Goal: Task Accomplishment & Management: Complete application form

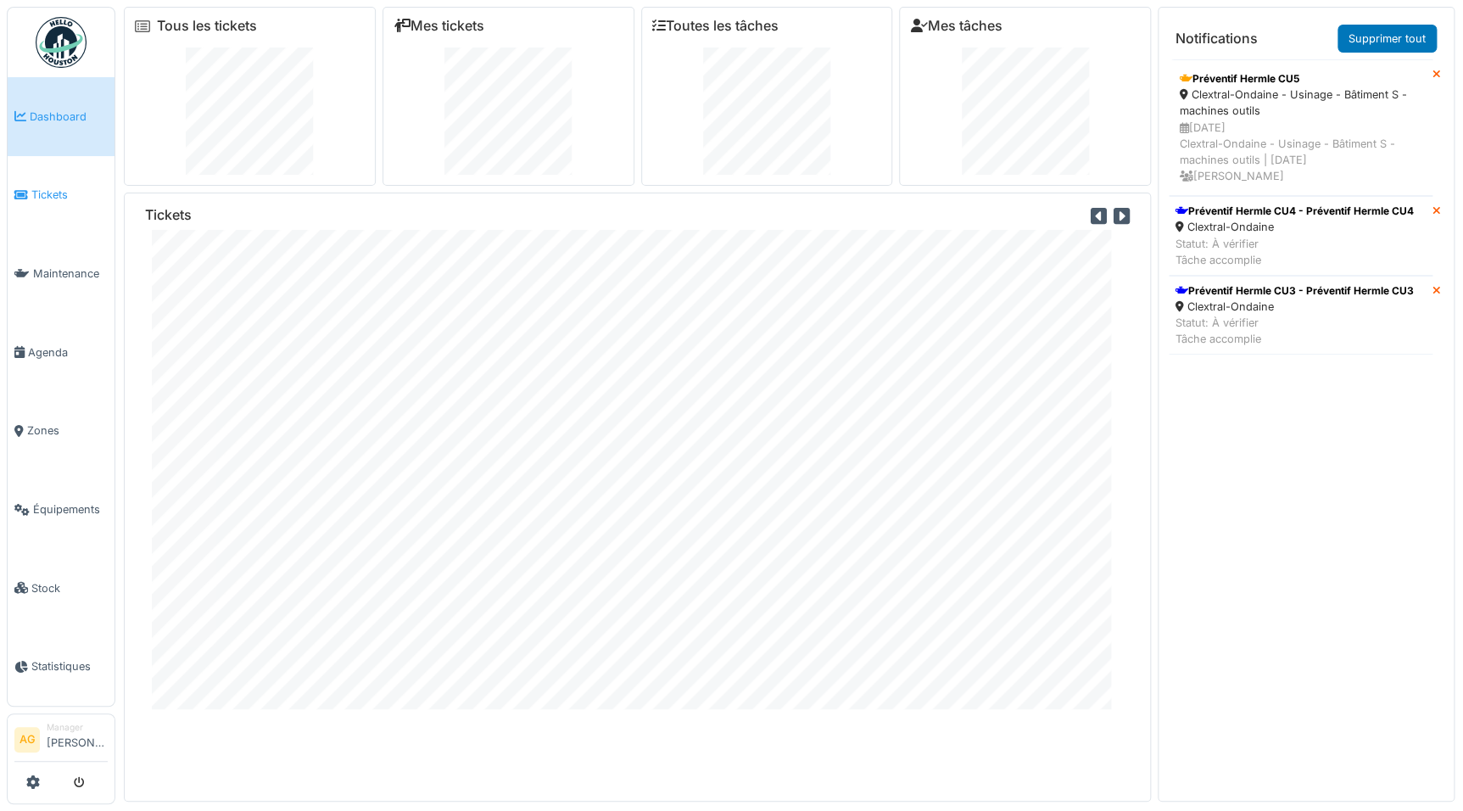
click at [42, 193] on span "Tickets" at bounding box center [69, 195] width 76 height 16
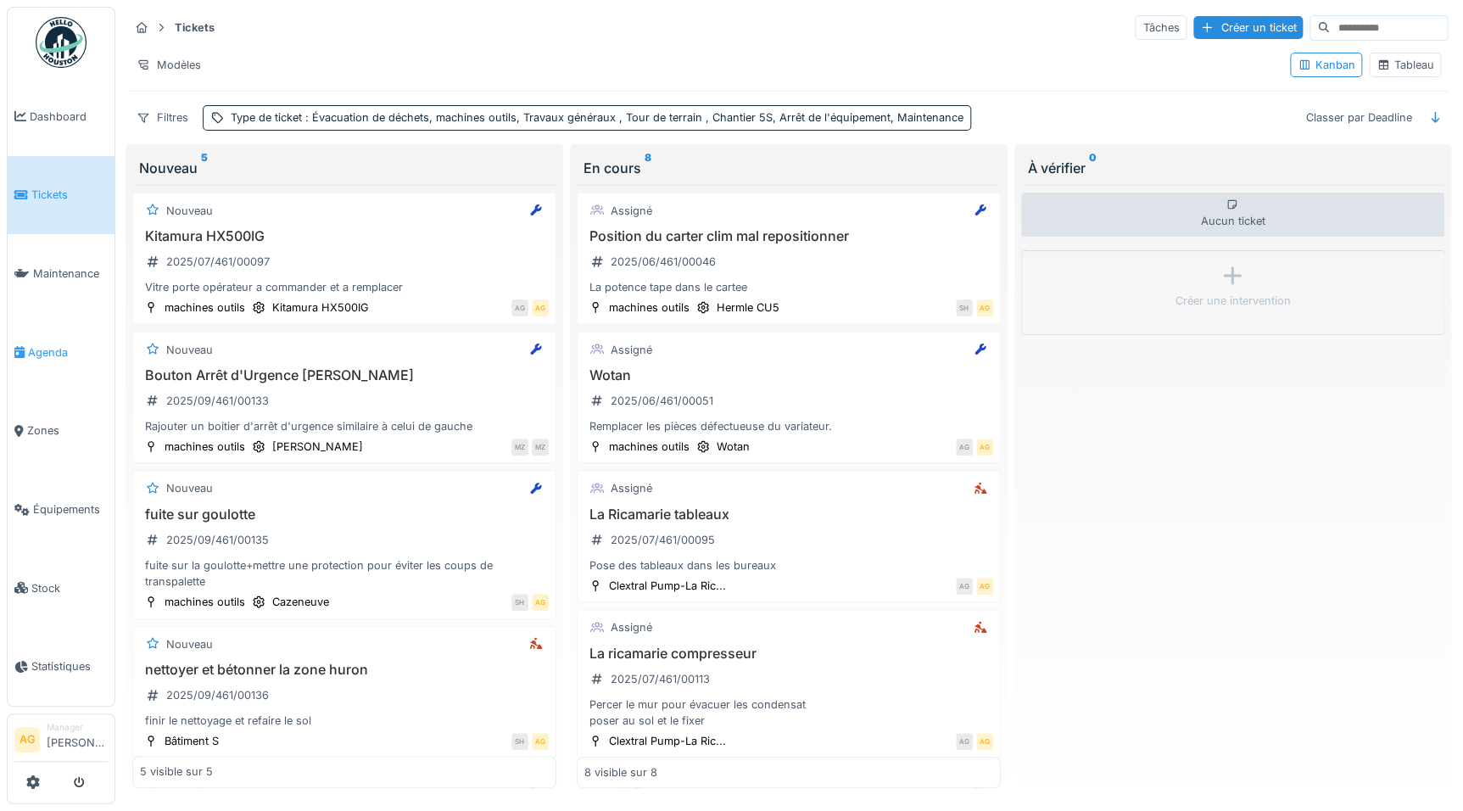
click at [52, 344] on span "Agenda" at bounding box center [68, 352] width 80 height 16
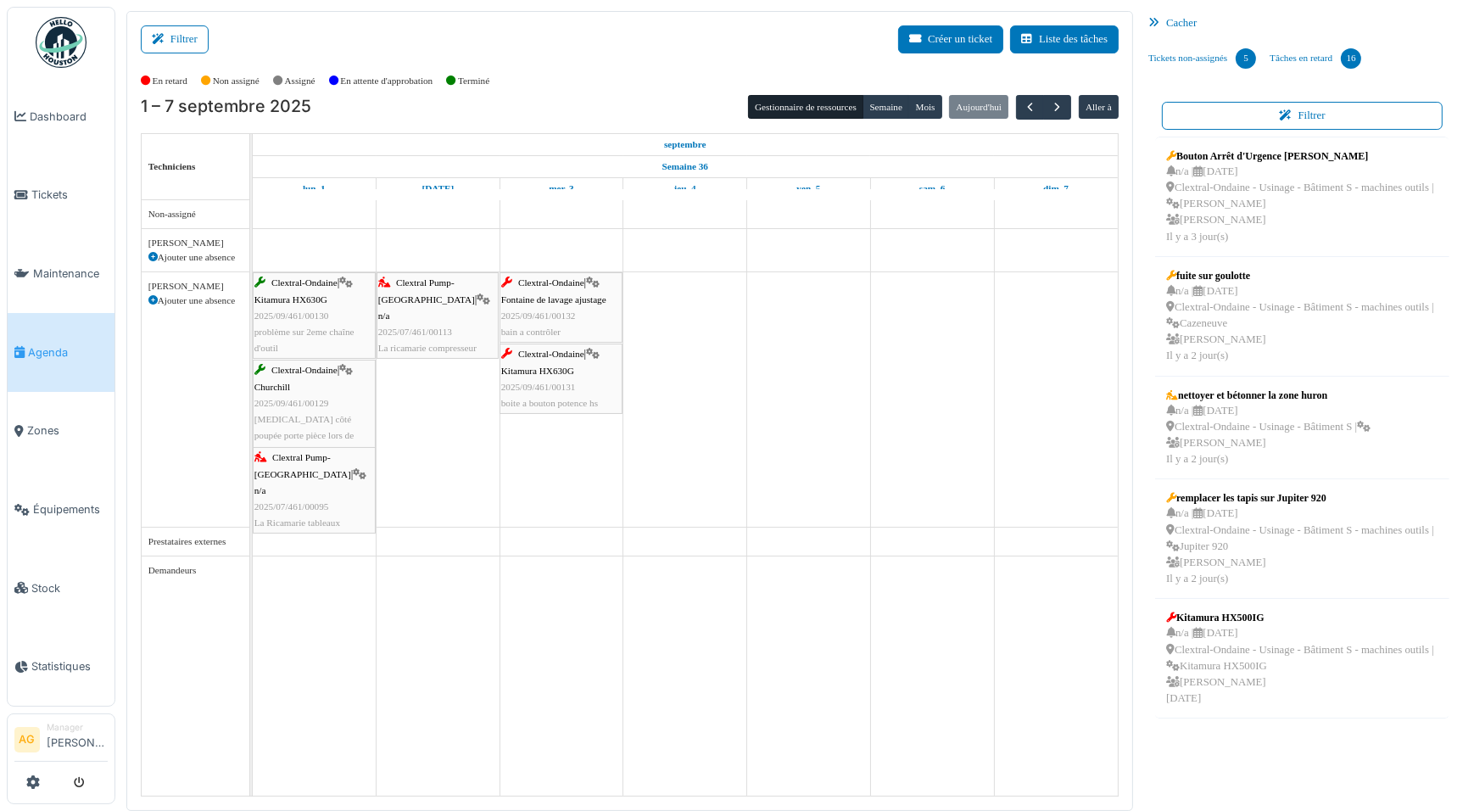
click at [427, 304] on div "Clextral Pump-La Ricamarie | n/a 2025/07/461/00113 La ricamarie compresseur" at bounding box center [437, 315] width 119 height 81
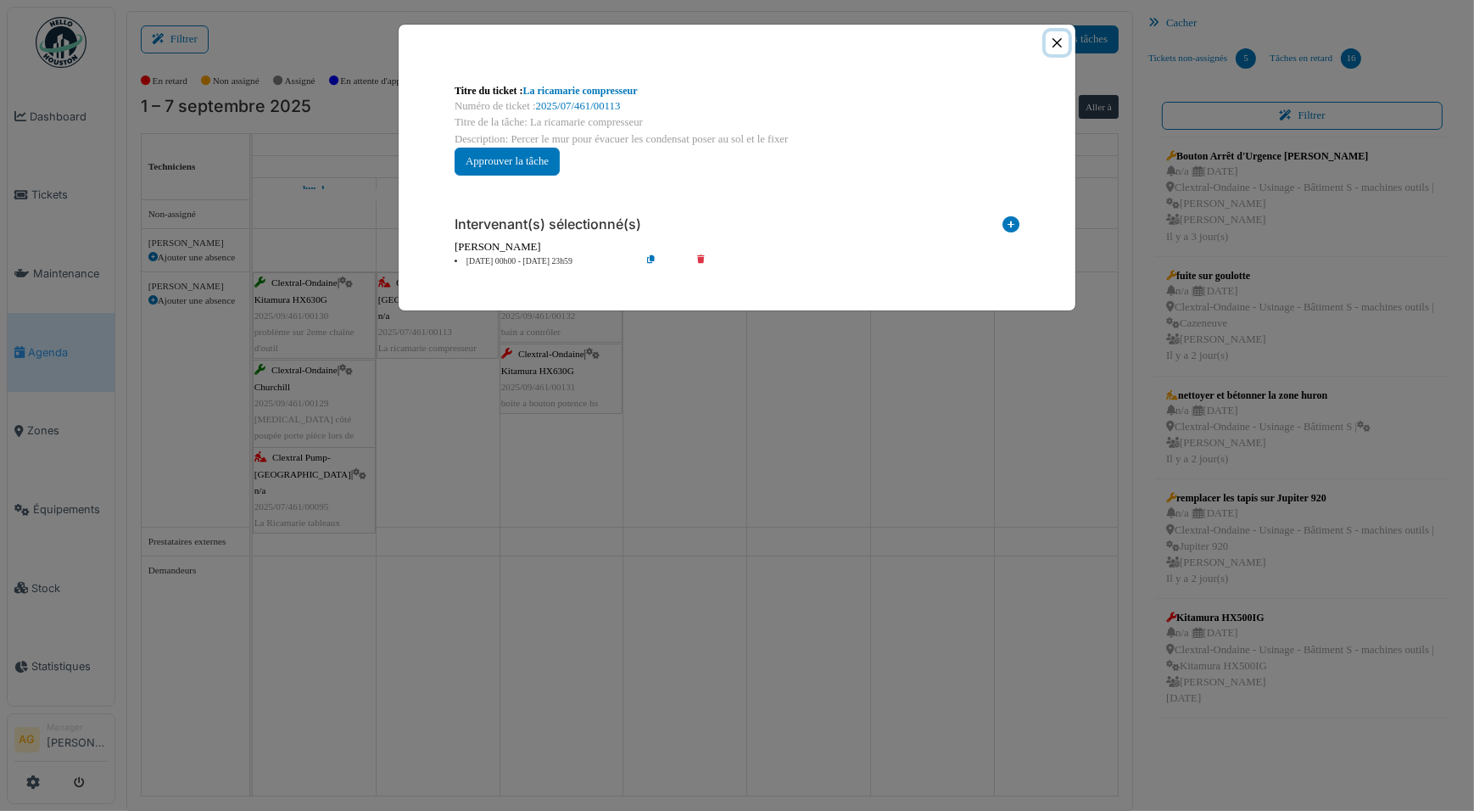
click at [1057, 47] on button "Close" at bounding box center [1057, 42] width 23 height 23
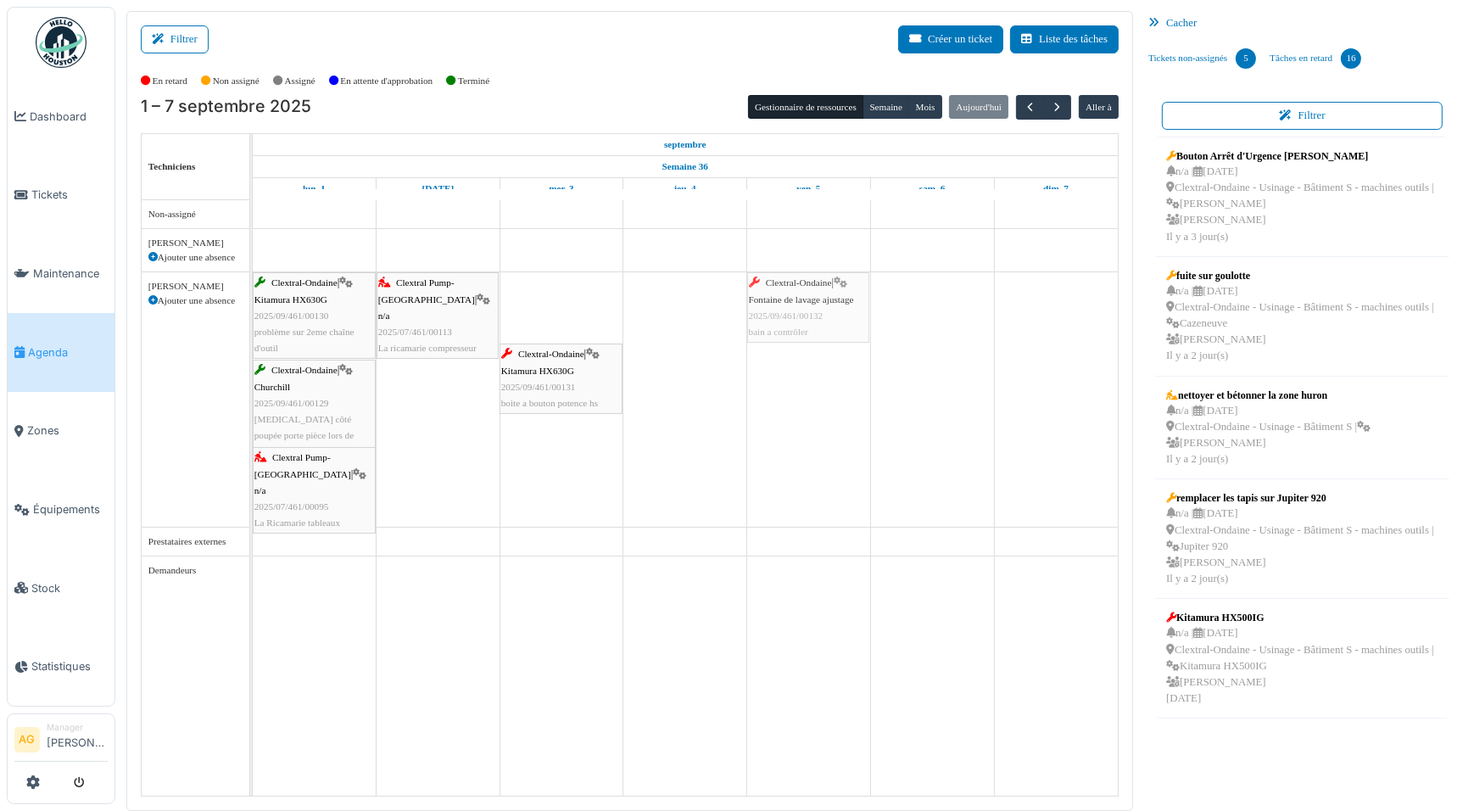
drag, startPoint x: 560, startPoint y: 304, endPoint x: 768, endPoint y: 302, distance: 208.6
click at [253, 302] on div "Clextral-Ondaine | Kitamura HX630G 2025/09/461/00130 problème sur 2eme chaîne d…" at bounding box center [253, 399] width 0 height 254
drag, startPoint x: 532, startPoint y: 297, endPoint x: 764, endPoint y: 349, distance: 238.2
click at [764, 349] on div "Clextral-Ondaine | Kitamura HX630G 2025/09/461/00130 problème sur 2eme chaîne d…" at bounding box center [685, 497] width 865 height 595
drag, startPoint x: 1197, startPoint y: 307, endPoint x: 828, endPoint y: 397, distance: 379.7
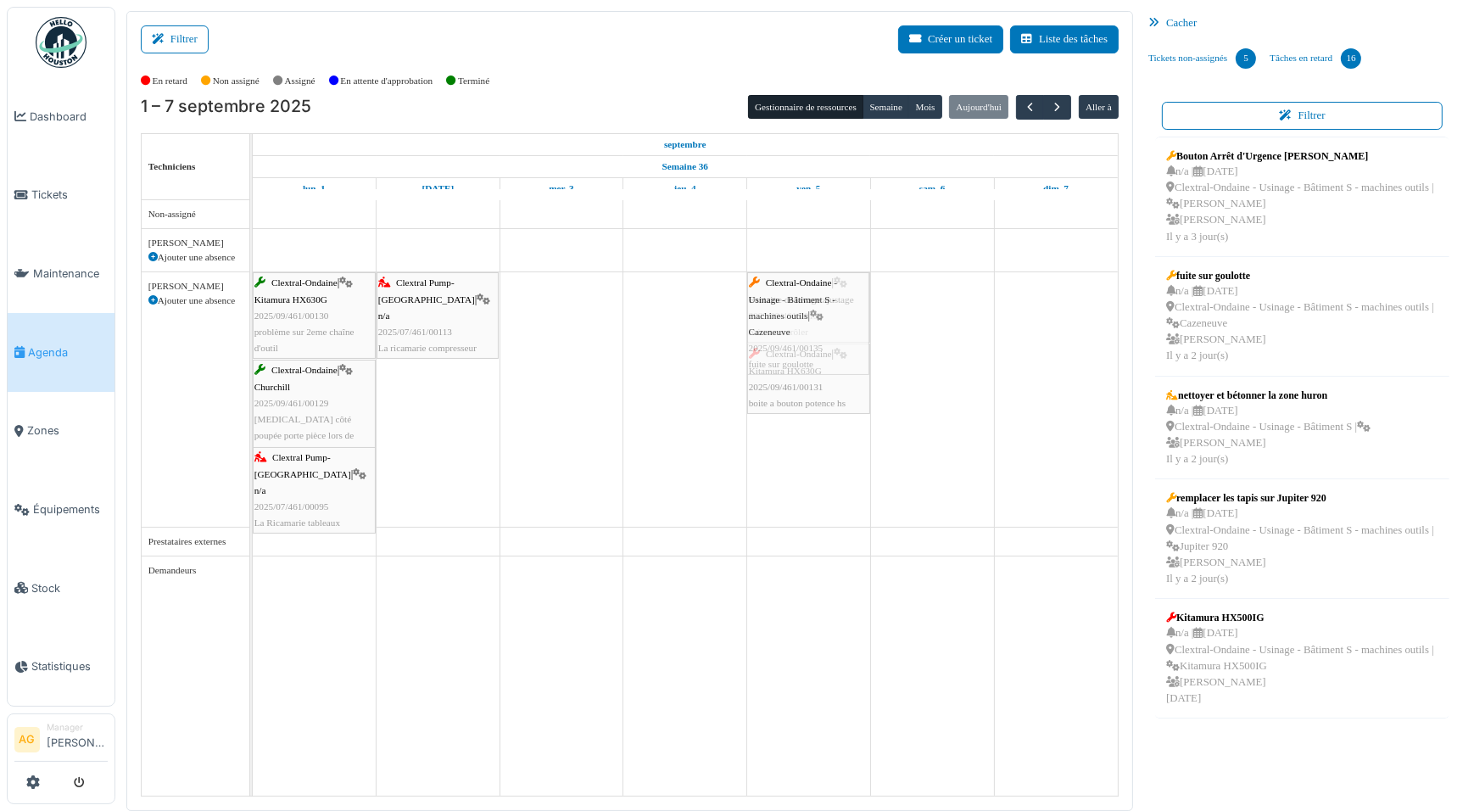
click at [828, 397] on div "Filtrer Créer un ticket Liste des tâches Afficher les tâches non assignées *** …" at bounding box center [794, 411] width 1353 height 800
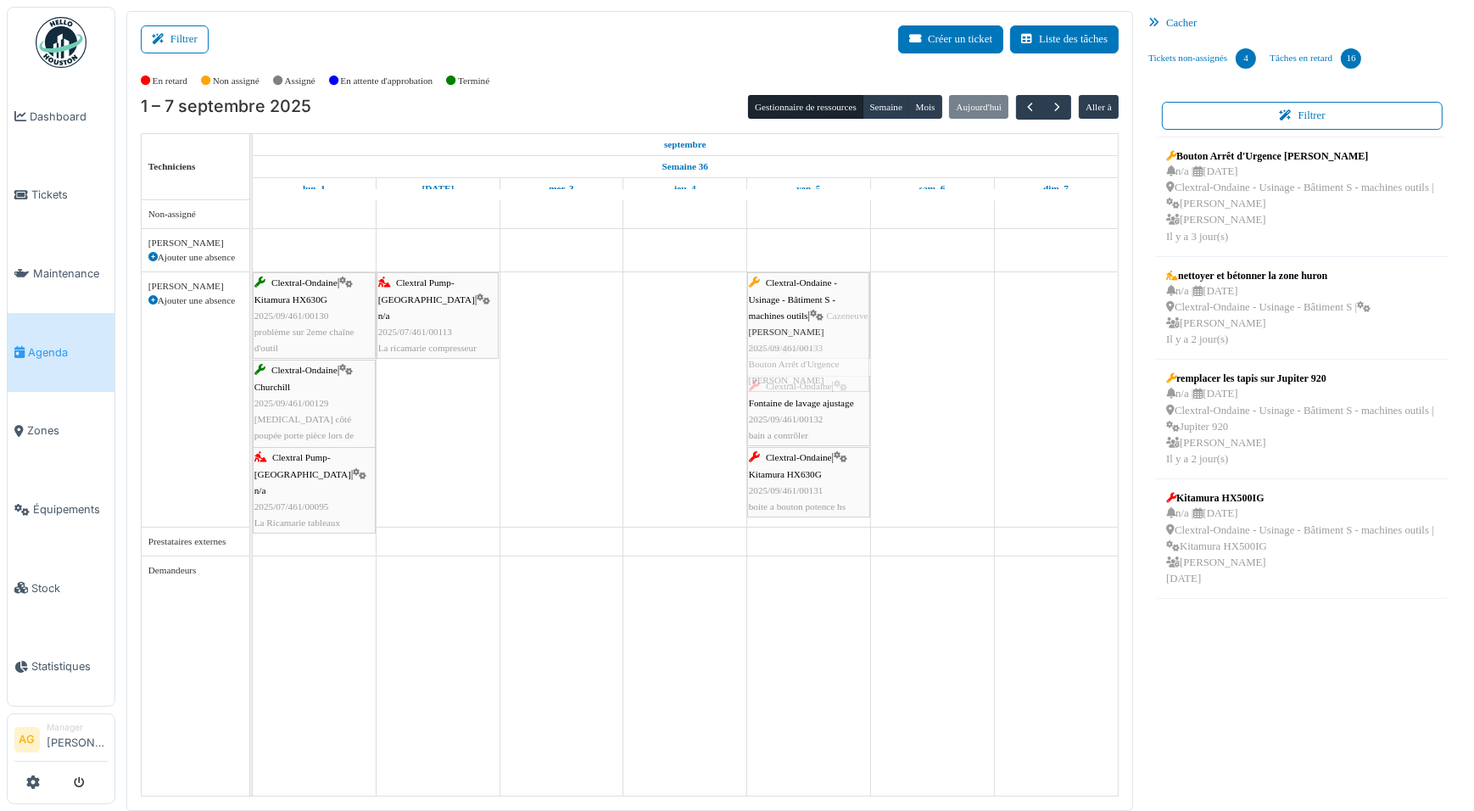
drag, startPoint x: 1249, startPoint y: 186, endPoint x: 840, endPoint y: 315, distance: 428.6
click at [840, 315] on div "Filtrer Créer un ticket Liste des tâches Afficher les tâches non assignées *** …" at bounding box center [794, 411] width 1353 height 800
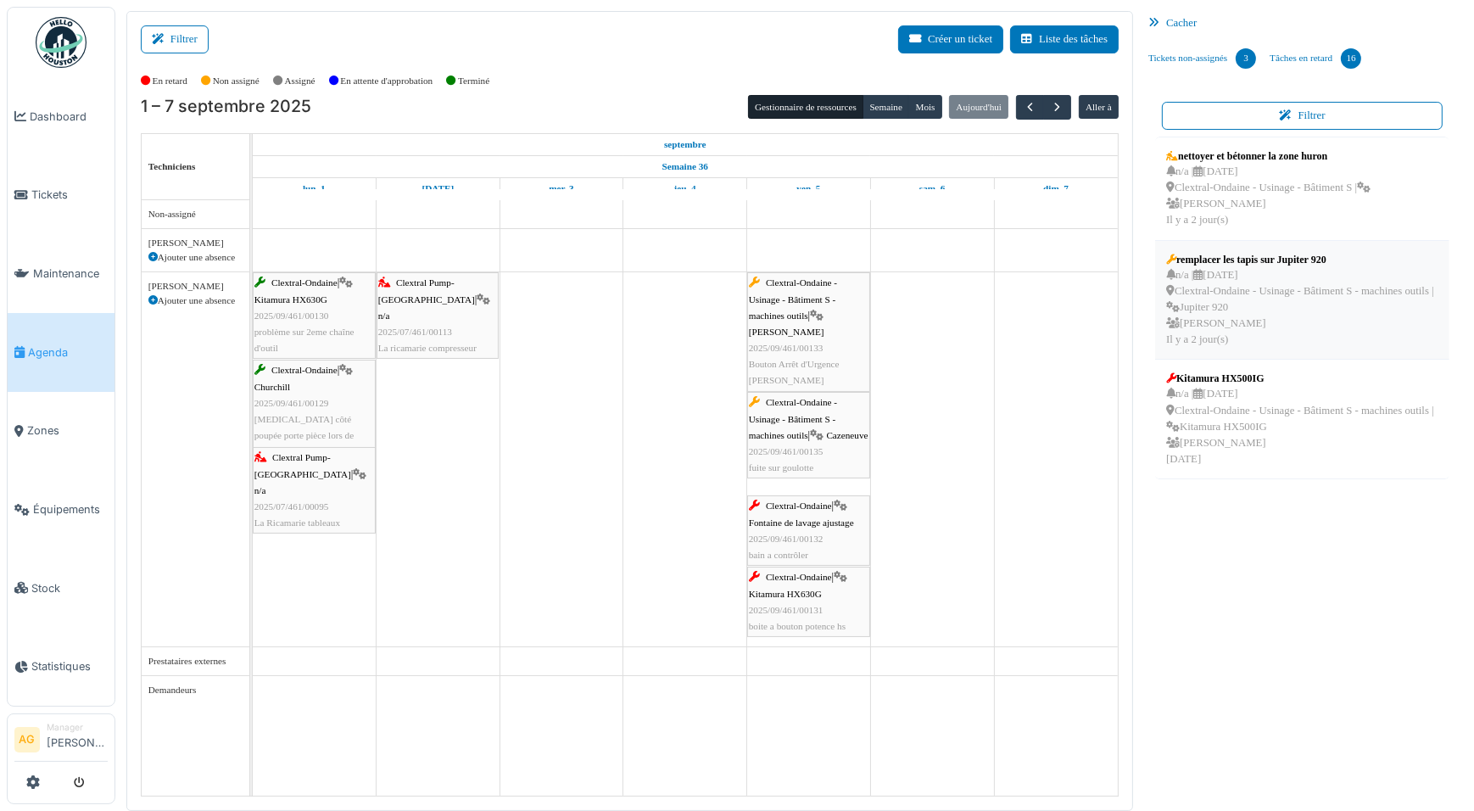
click at [1281, 298] on div "n/a | 09/09/2025 Clextral-Ondaine - Usinage - Bâtiment S - machines outils | Ju…" at bounding box center [1302, 307] width 272 height 81
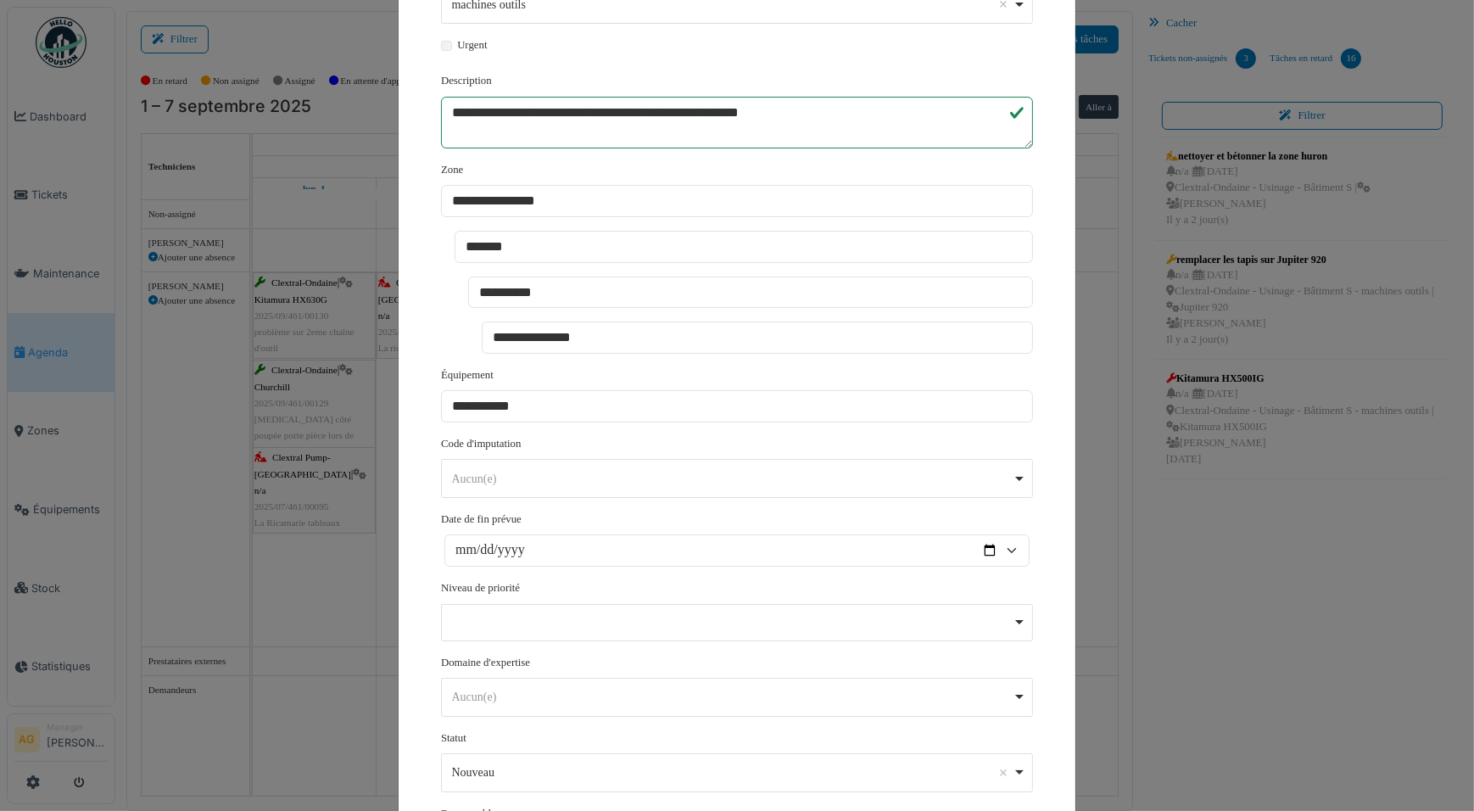
scroll to position [450, 0]
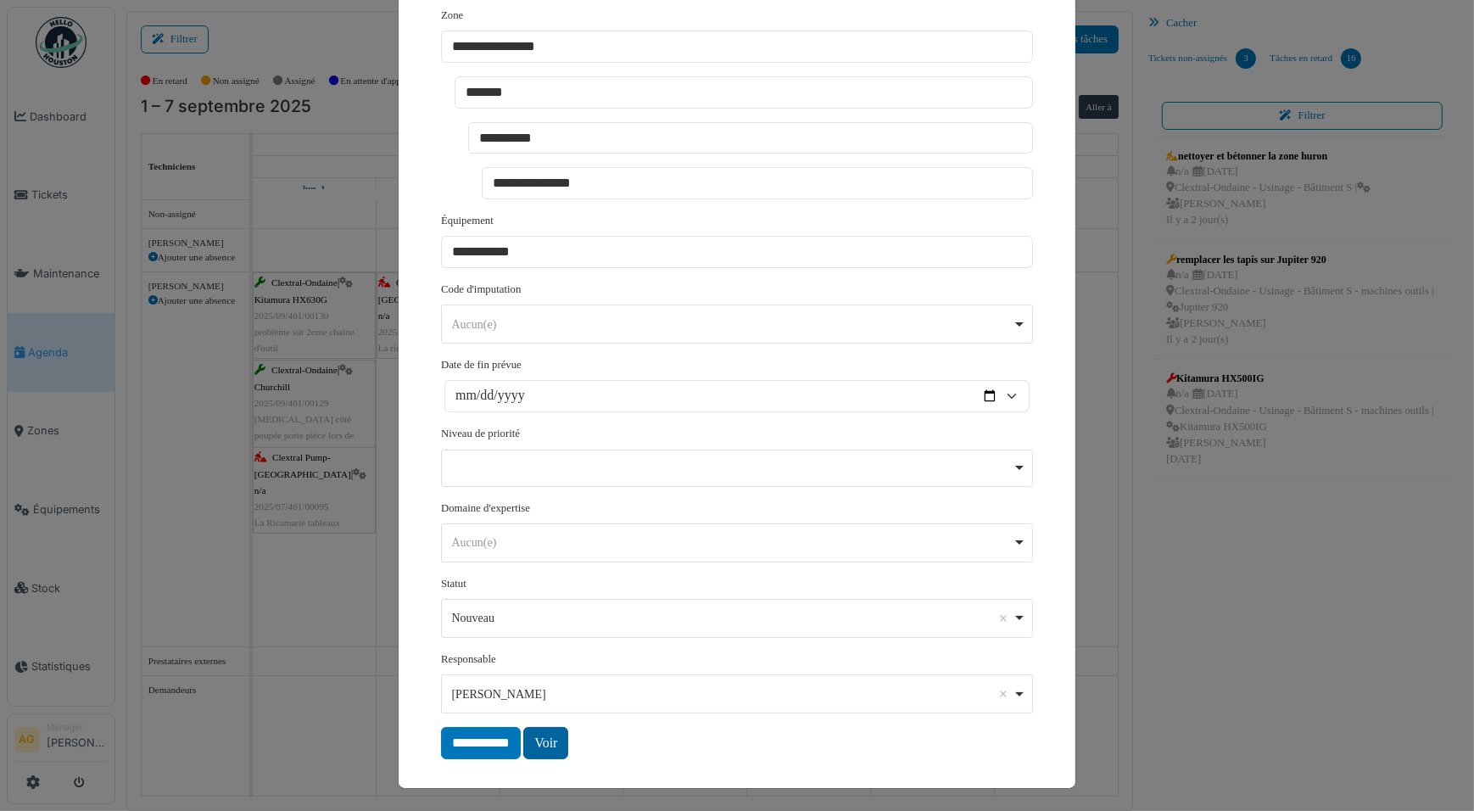
click at [541, 744] on link "Voir" at bounding box center [545, 743] width 45 height 32
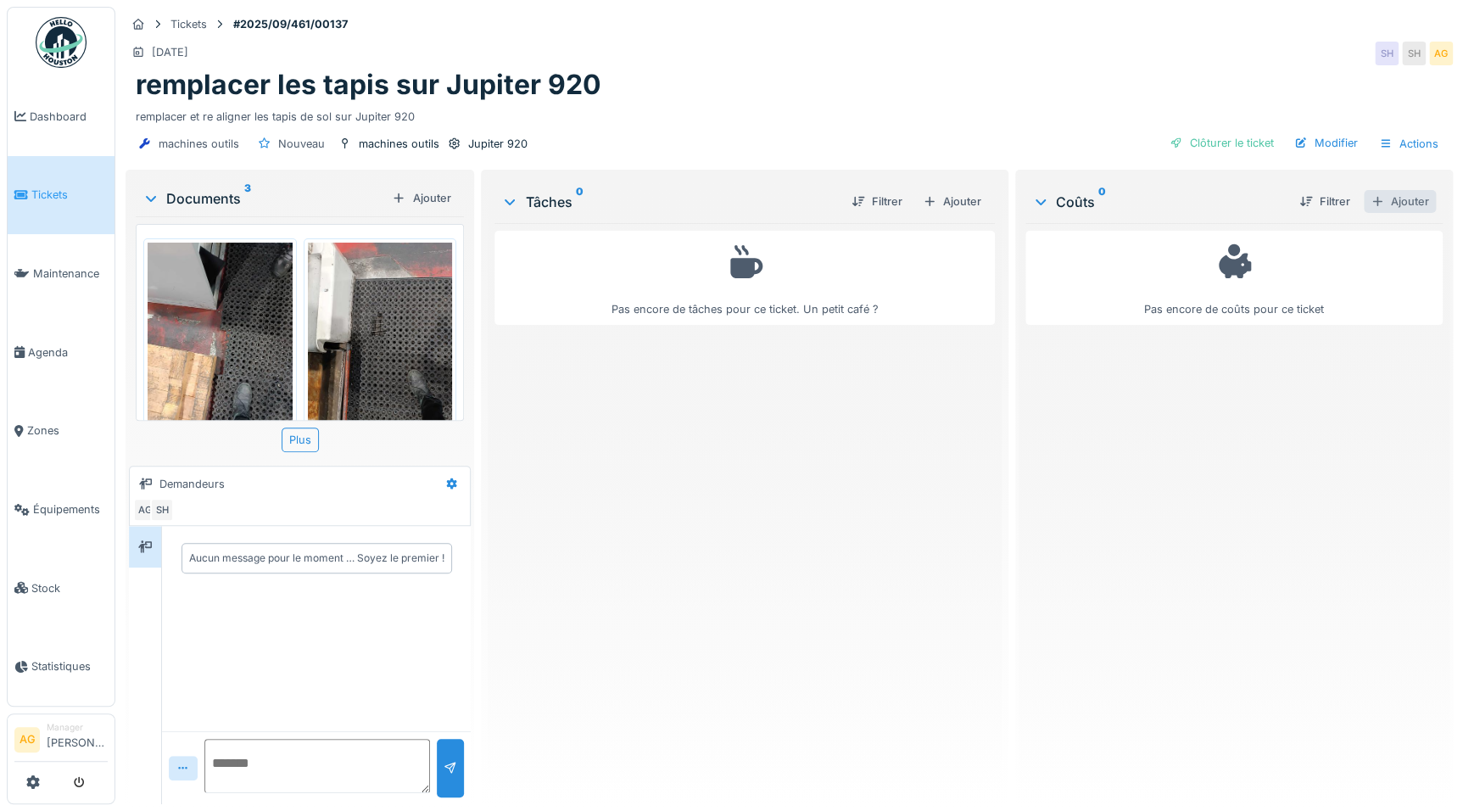
click at [1375, 198] on div "Ajouter" at bounding box center [1400, 201] width 72 height 23
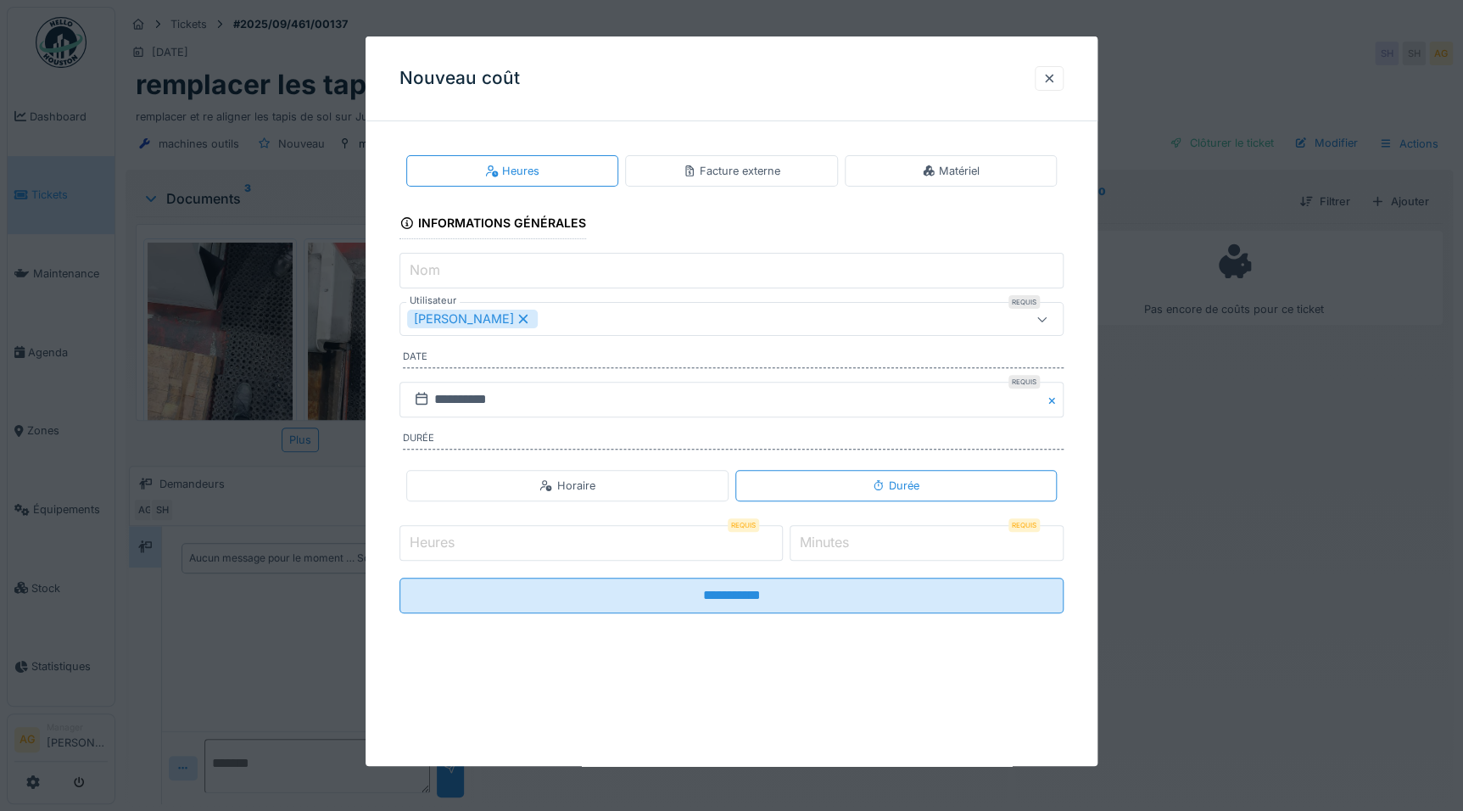
scroll to position [11, 0]
click at [907, 167] on div "Matériel" at bounding box center [951, 170] width 212 height 31
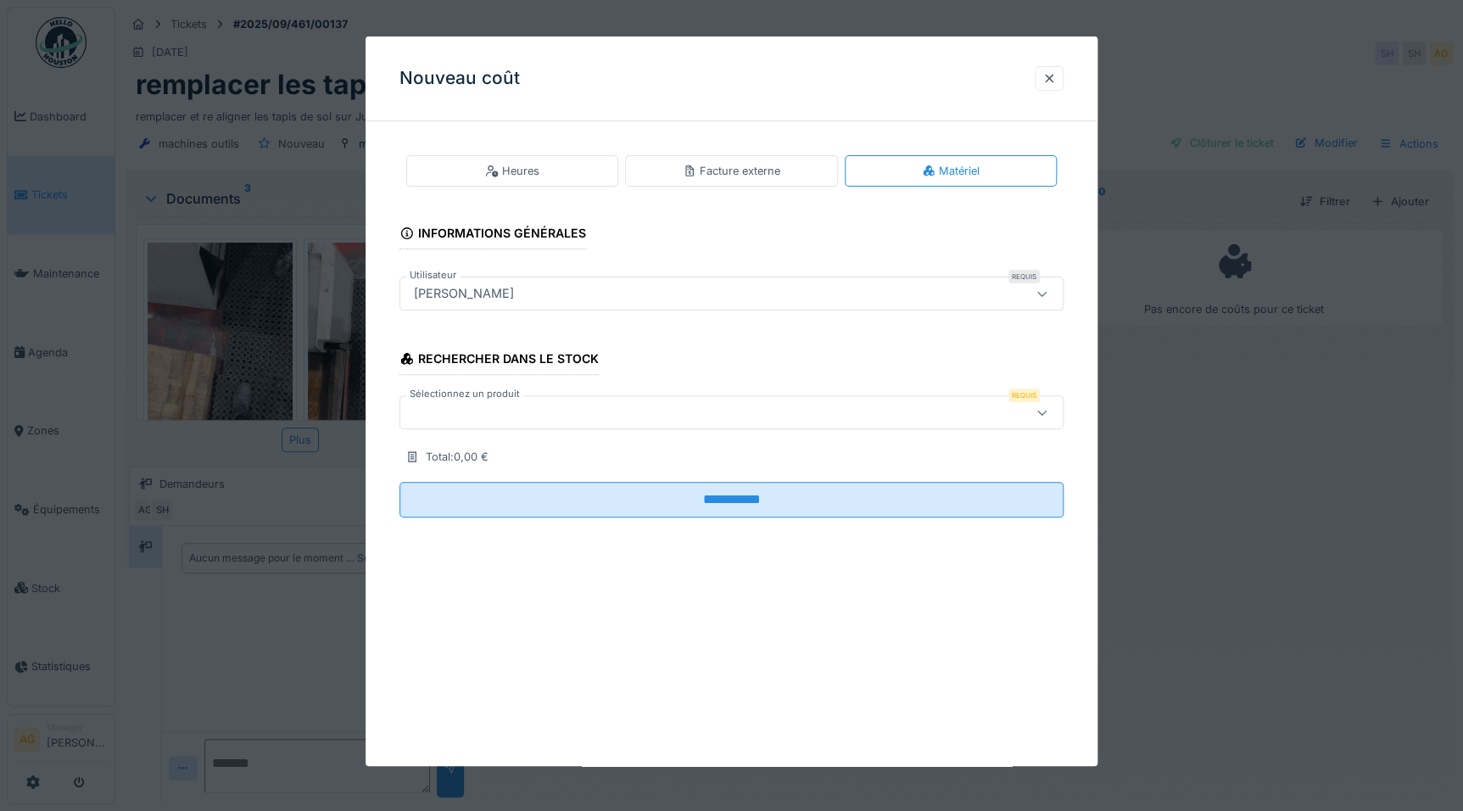
click at [525, 416] on div at bounding box center [692, 412] width 570 height 19
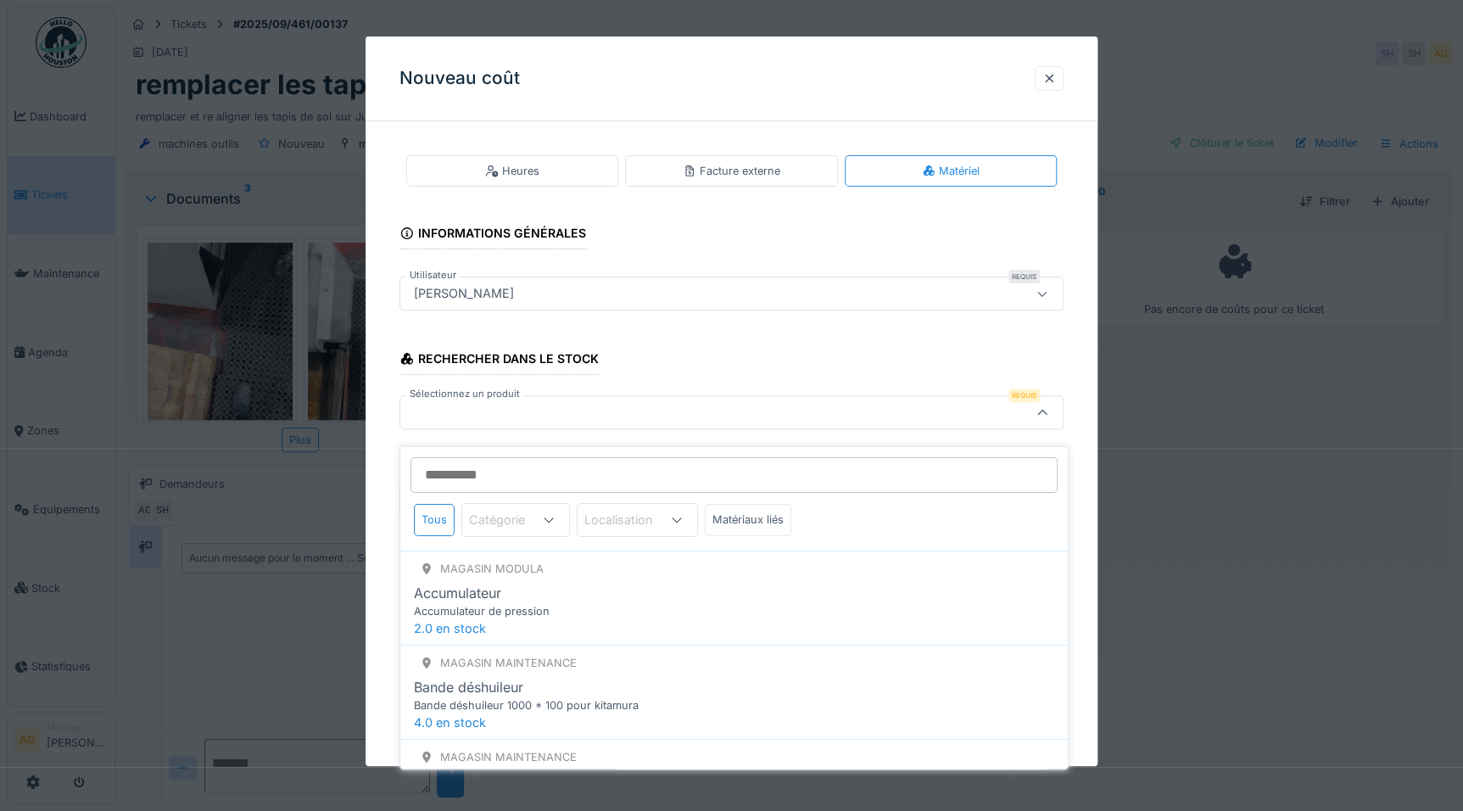
click at [663, 352] on div "Rechercher dans le stock Sélectionnez un produit Requis Total : 0,00 €" at bounding box center [731, 399] width 664 height 135
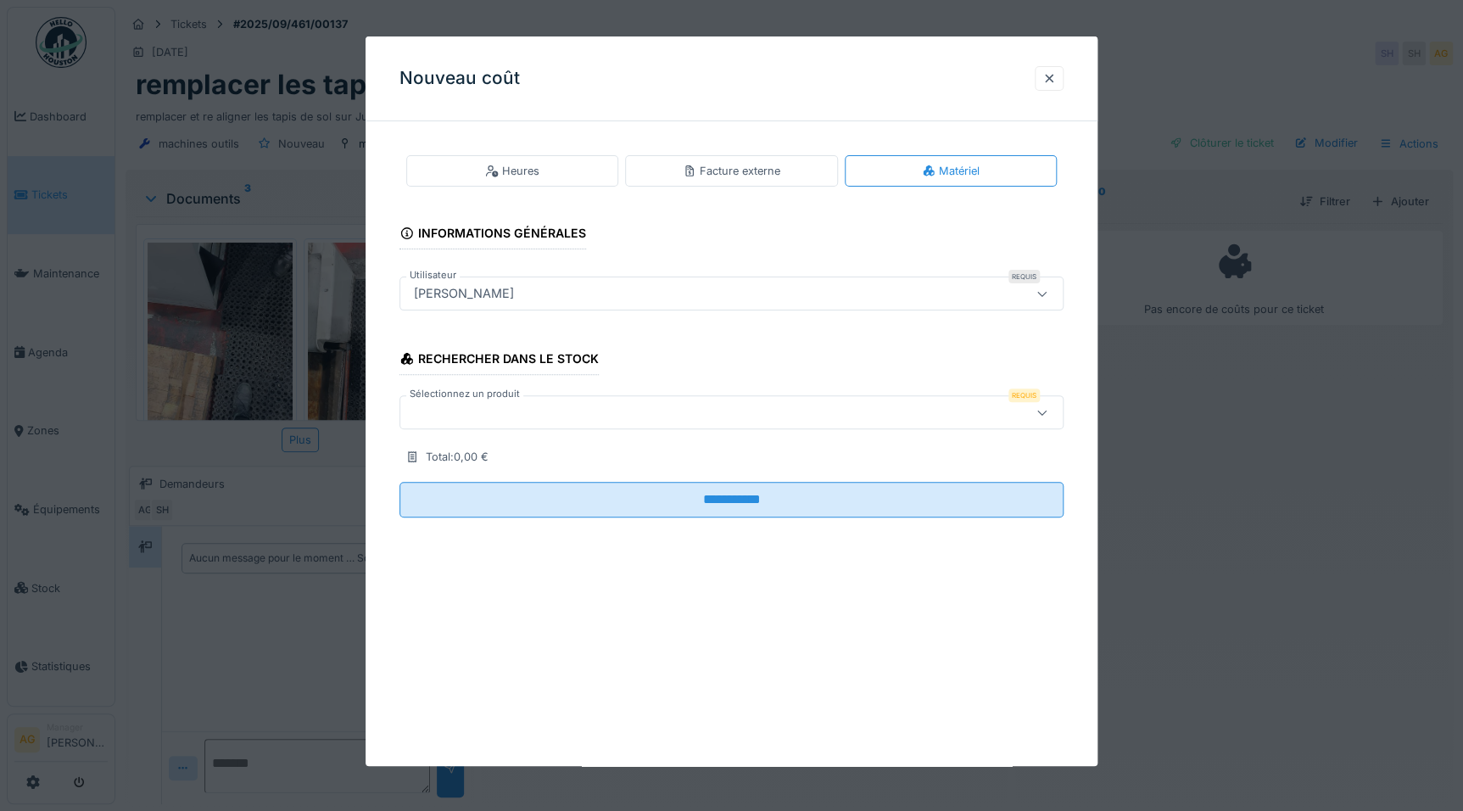
click at [702, 178] on div "Facture externe" at bounding box center [732, 171] width 98 height 16
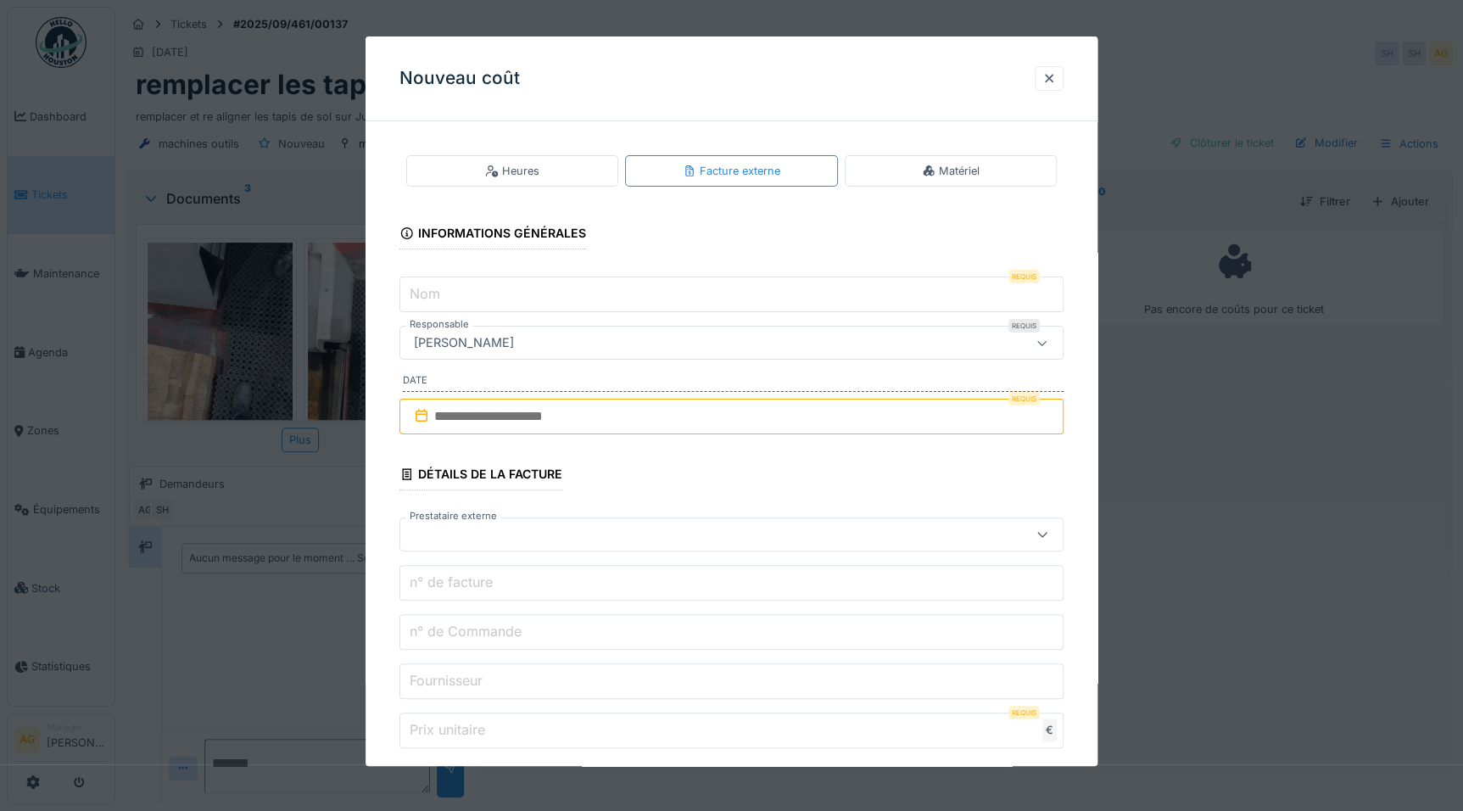
scroll to position [0, 0]
click at [1056, 85] on div at bounding box center [1049, 78] width 14 height 16
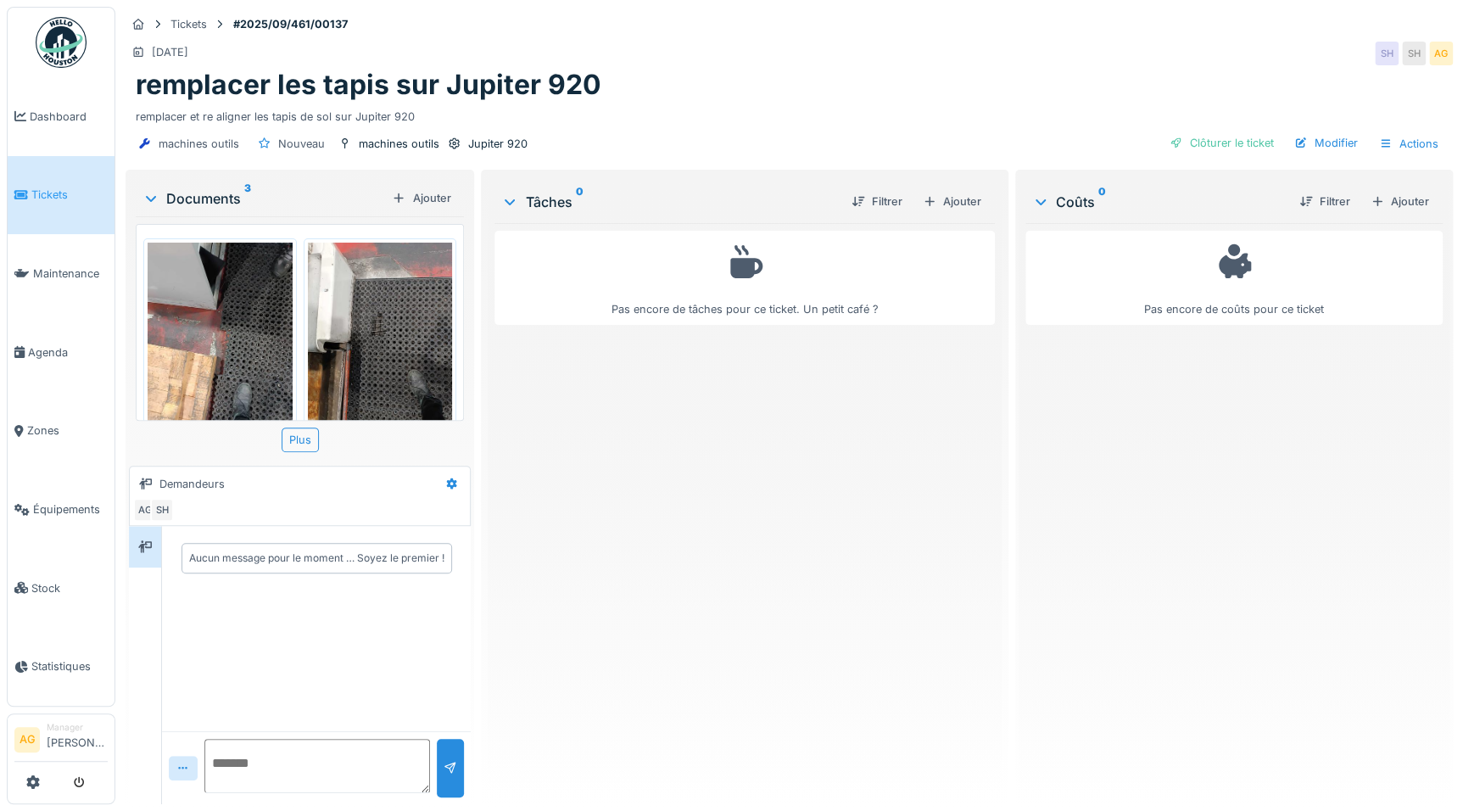
click at [218, 564] on div "Aucun message pour le moment … Soyez le premier !" at bounding box center [316, 557] width 255 height 15
click at [220, 553] on div "Aucun message pour le moment … Soyez le premier !" at bounding box center [316, 557] width 255 height 15
click at [245, 760] on textarea at bounding box center [317, 766] width 226 height 54
type textarea "**********"
click at [444, 762] on div at bounding box center [451, 768] width 14 height 16
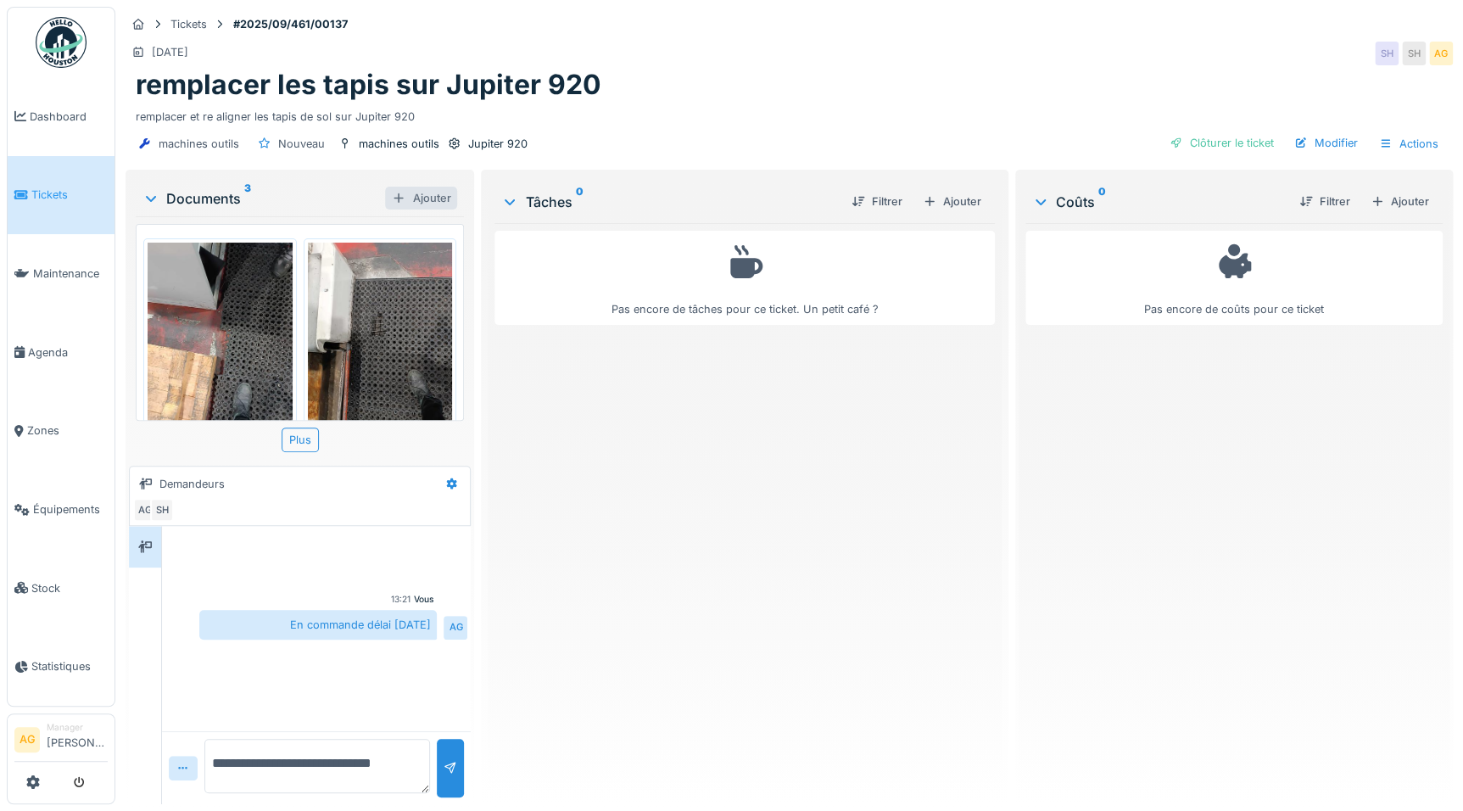
click at [428, 198] on div "Ajouter" at bounding box center [421, 198] width 72 height 23
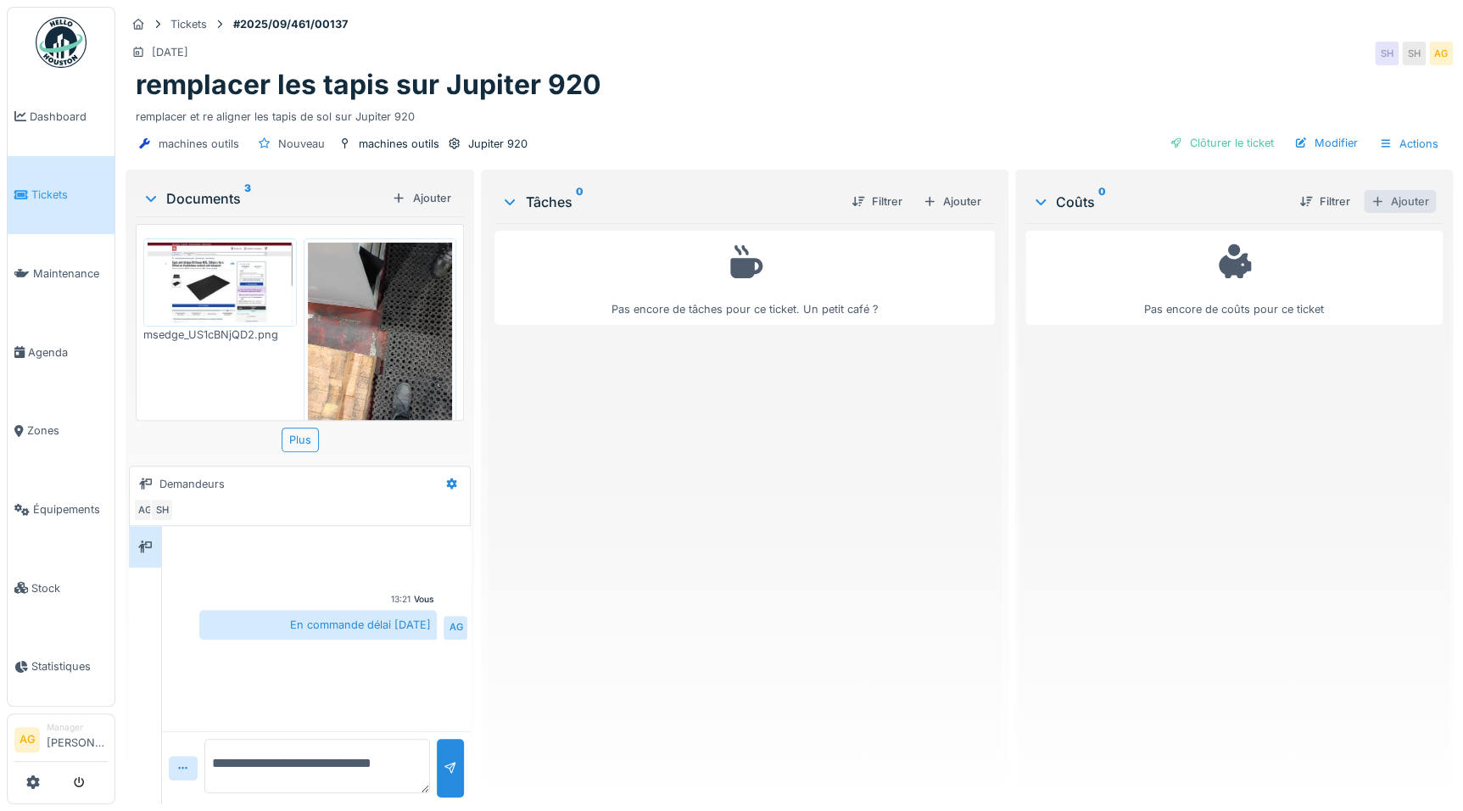
click at [1392, 198] on div "Ajouter" at bounding box center [1400, 201] width 72 height 23
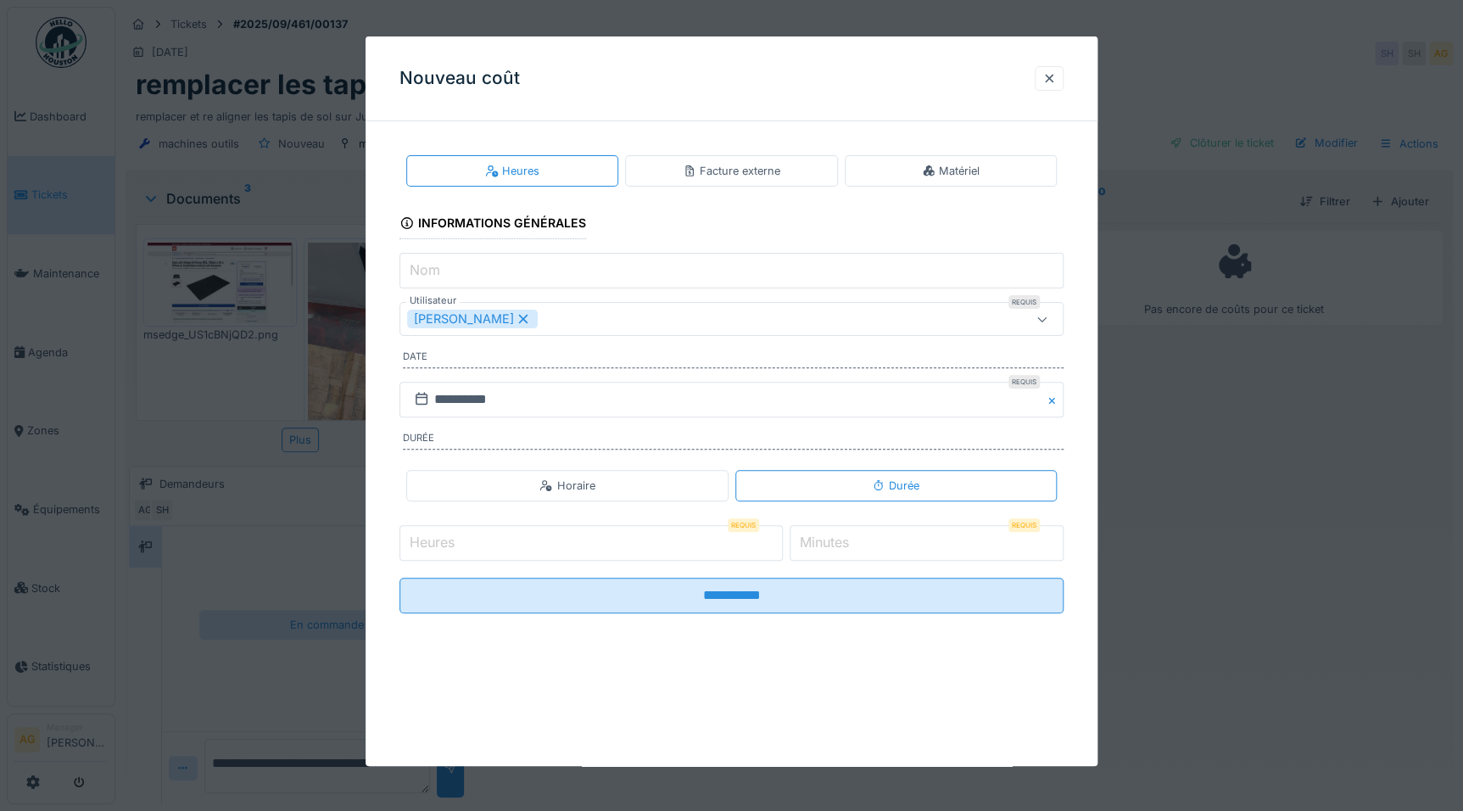
click at [773, 174] on div "Facture externe" at bounding box center [732, 171] width 98 height 16
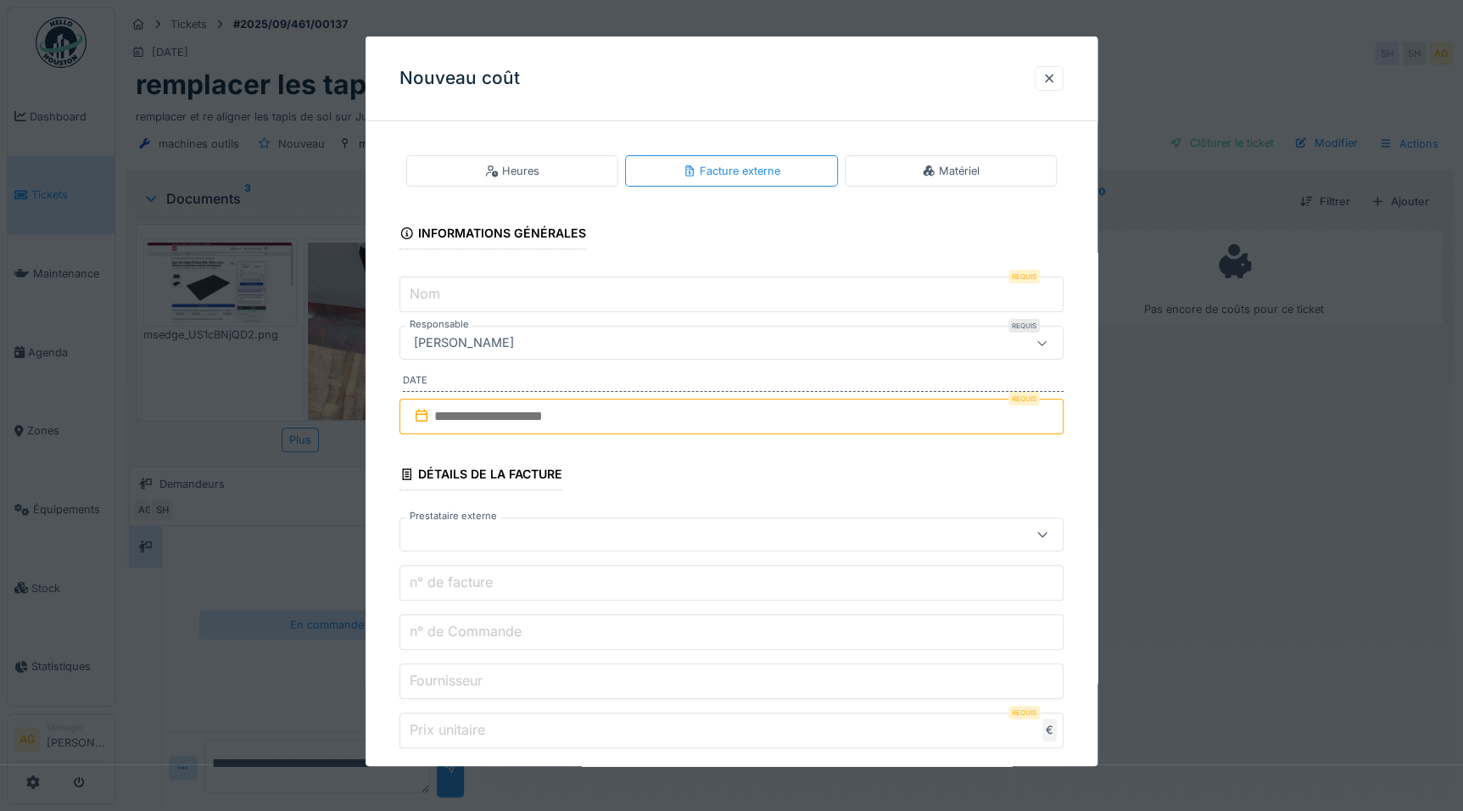
click at [907, 182] on div "Matériel" at bounding box center [951, 170] width 212 height 31
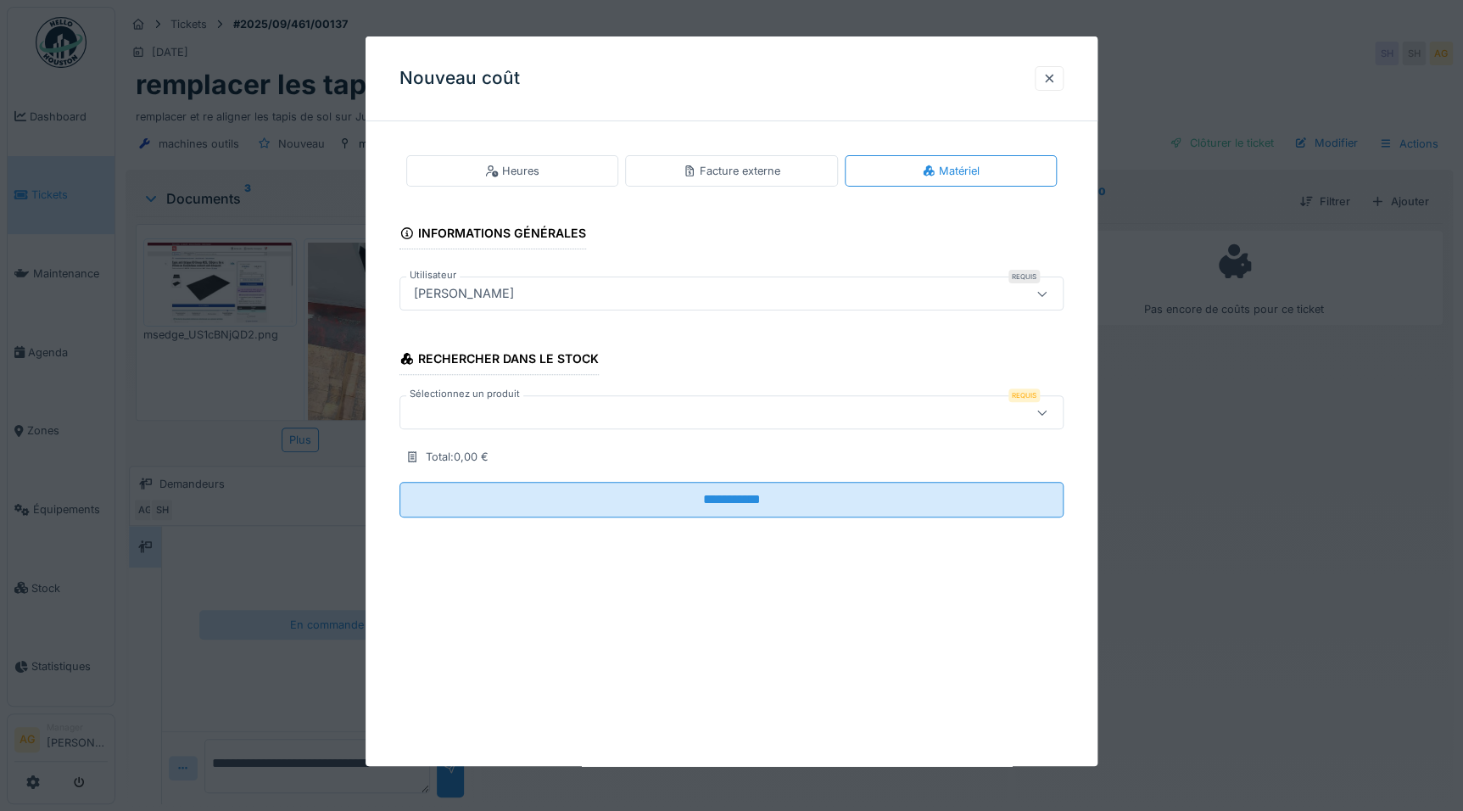
click at [771, 176] on div "Facture externe" at bounding box center [732, 171] width 98 height 16
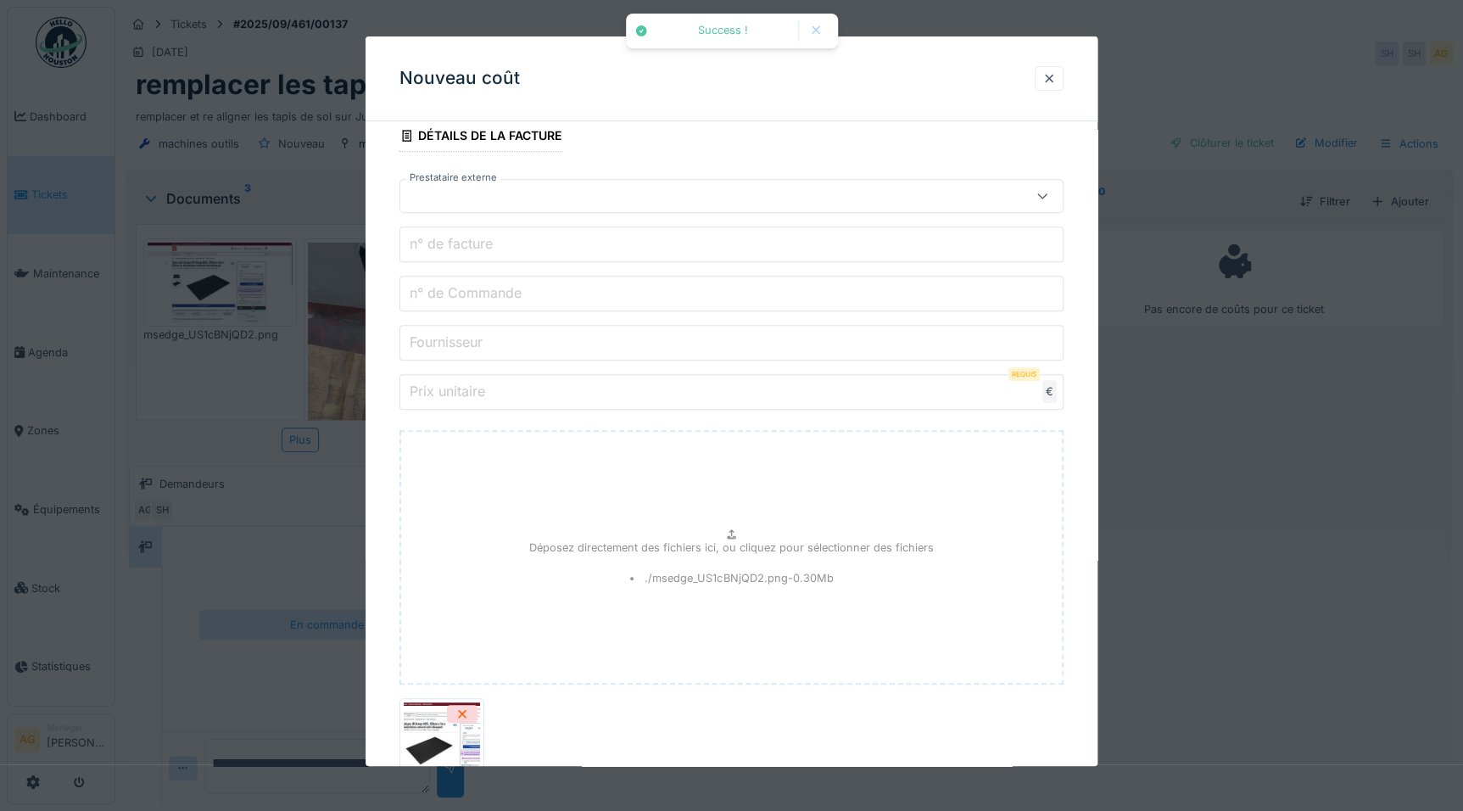
scroll to position [256, 0]
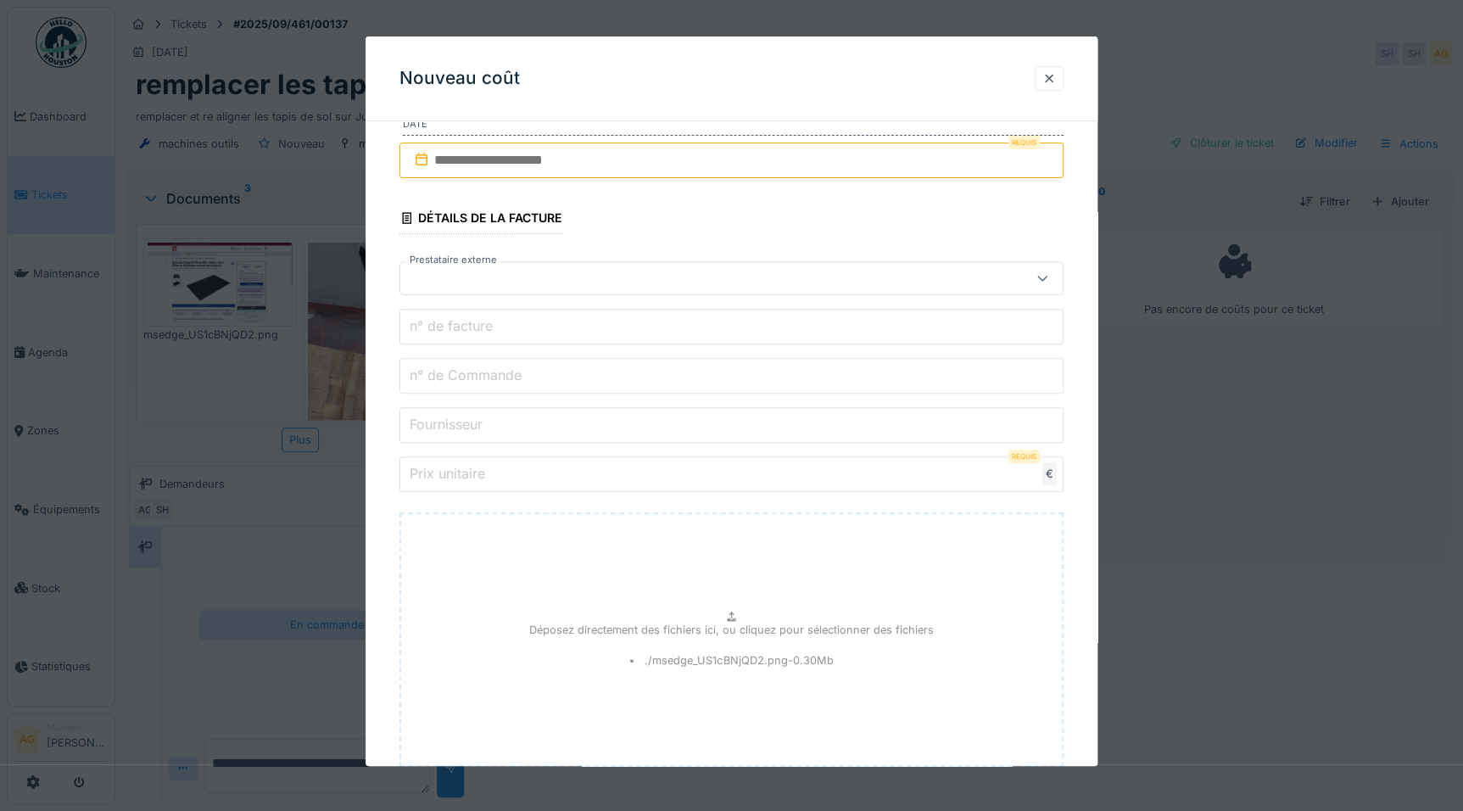
click at [484, 427] on label "Fournisseur" at bounding box center [446, 424] width 80 height 20
click at [484, 427] on input "Fournisseur" at bounding box center [731, 425] width 664 height 36
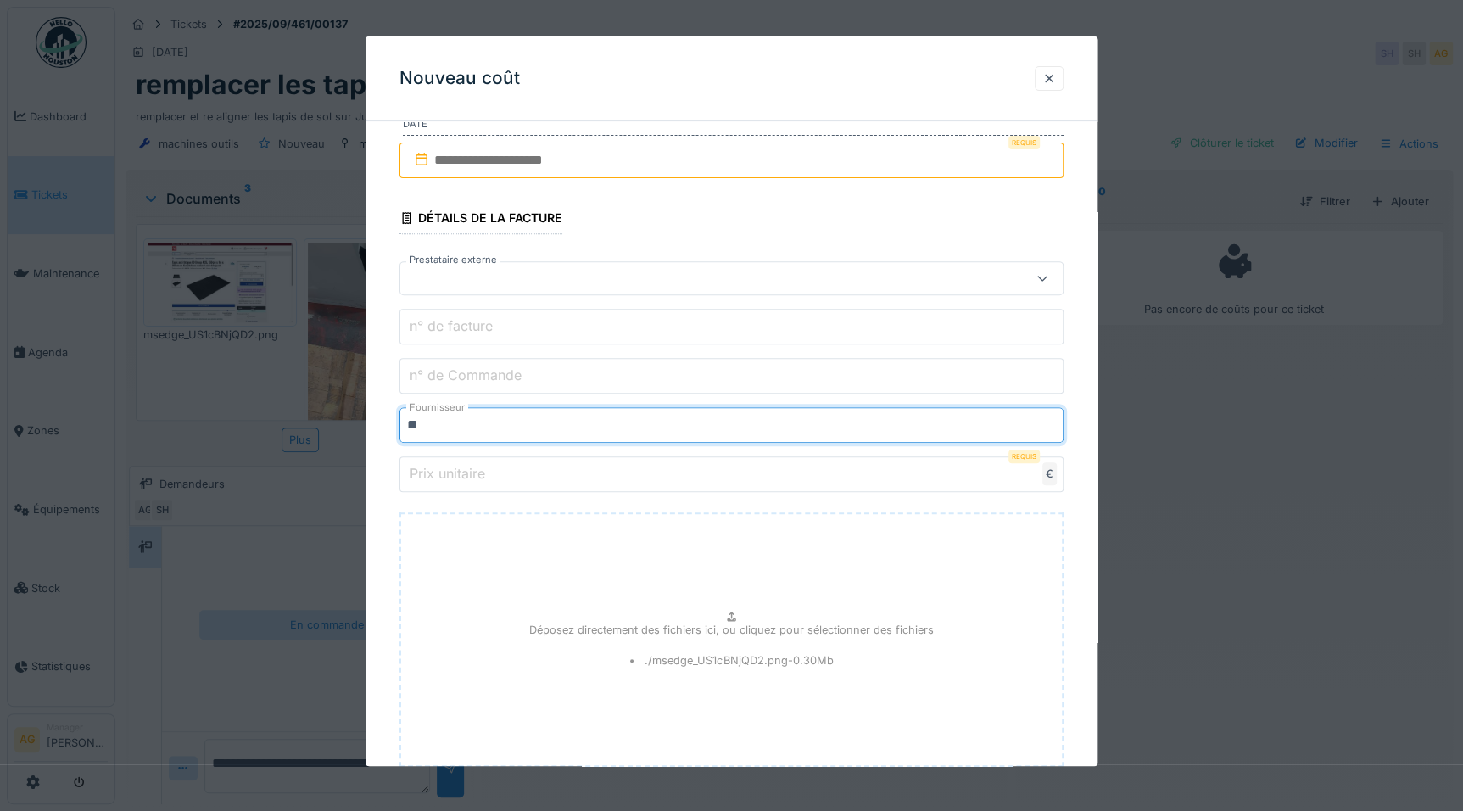
type input "**"
click at [481, 475] on label "Prix unitaire" at bounding box center [447, 473] width 82 height 20
click at [481, 475] on input "Prix unitaire" at bounding box center [731, 474] width 664 height 36
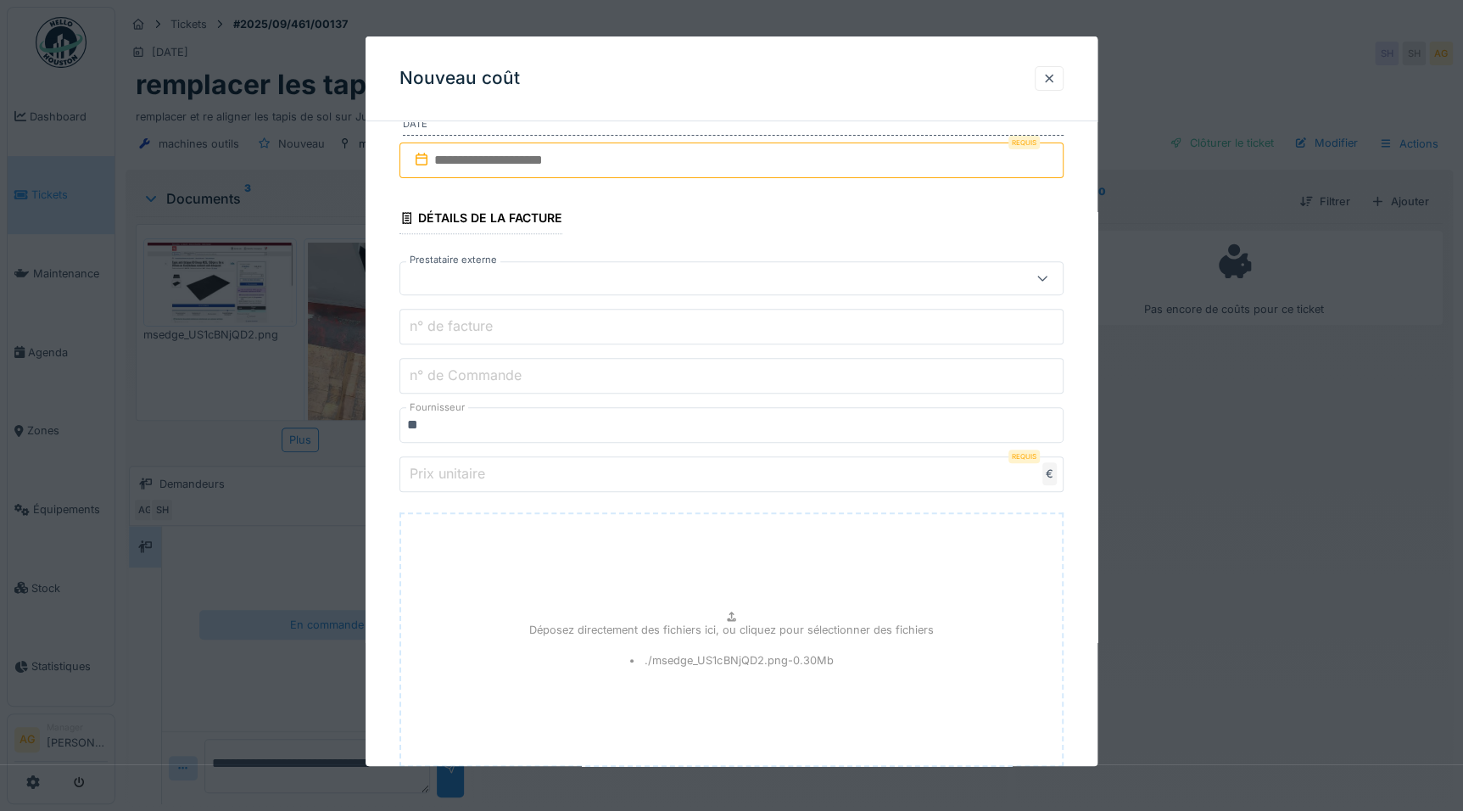
click at [511, 476] on input "Prix unitaire" at bounding box center [731, 474] width 664 height 36
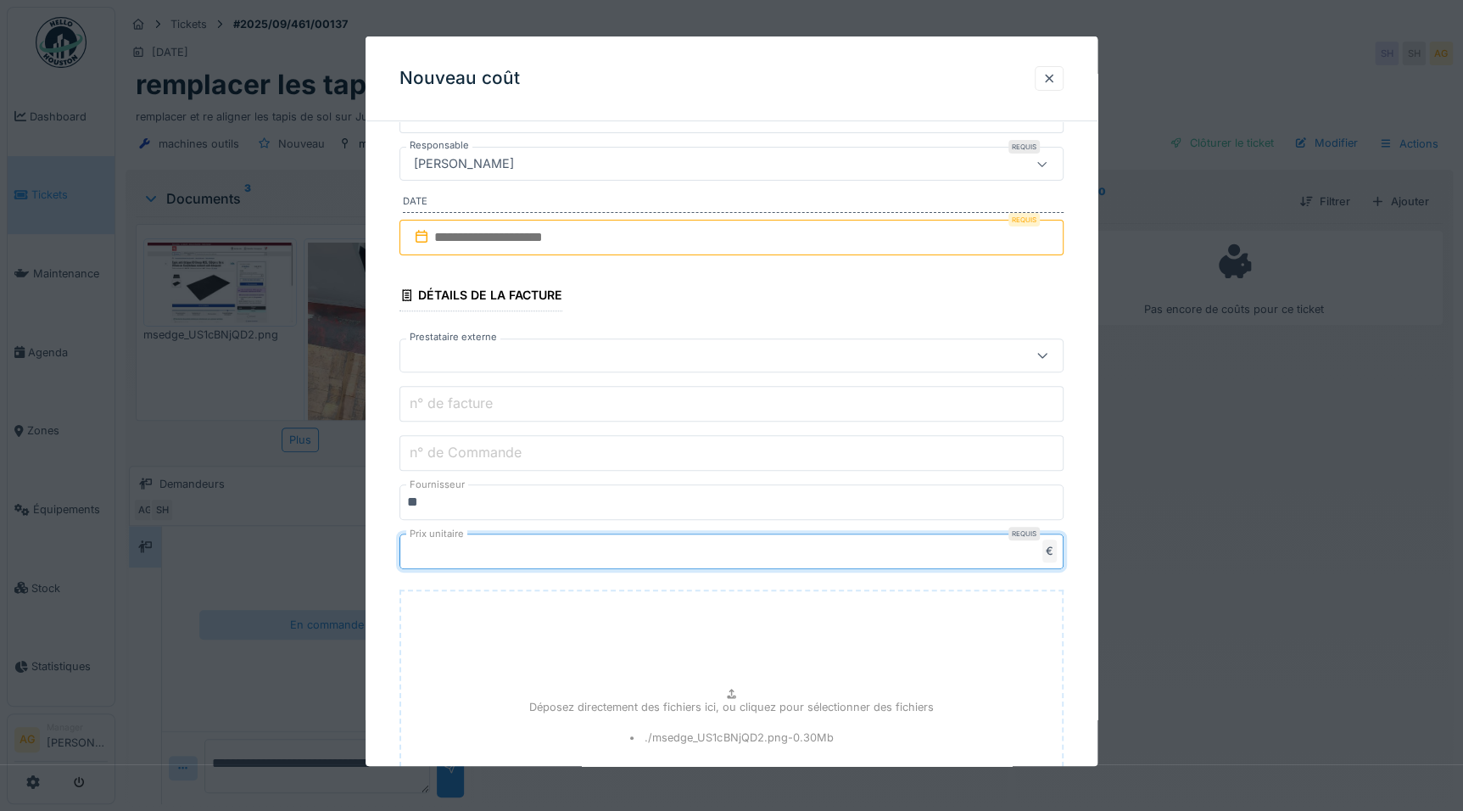
type input "******"
click at [523, 357] on div at bounding box center [692, 355] width 570 height 19
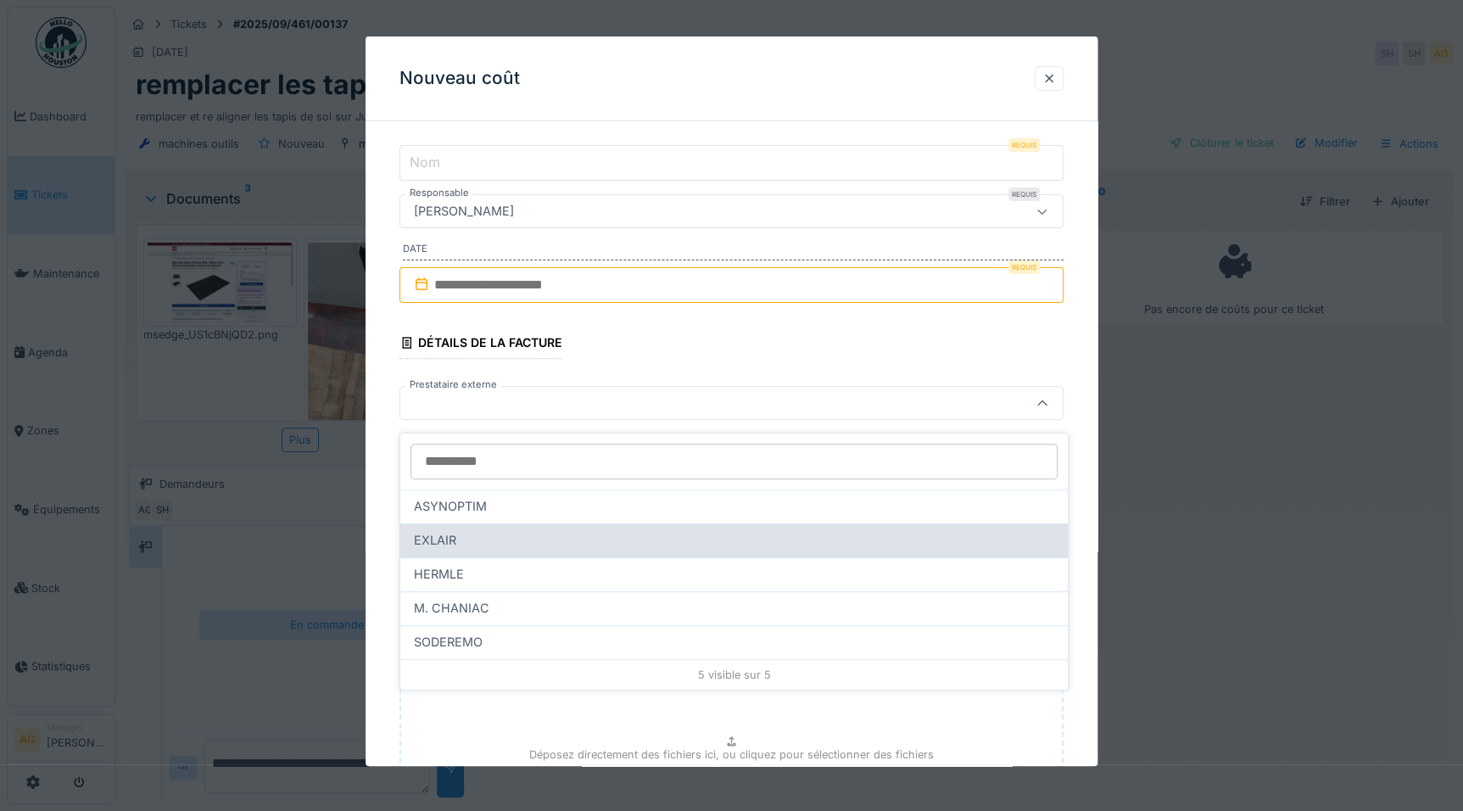
scroll to position [0, 0]
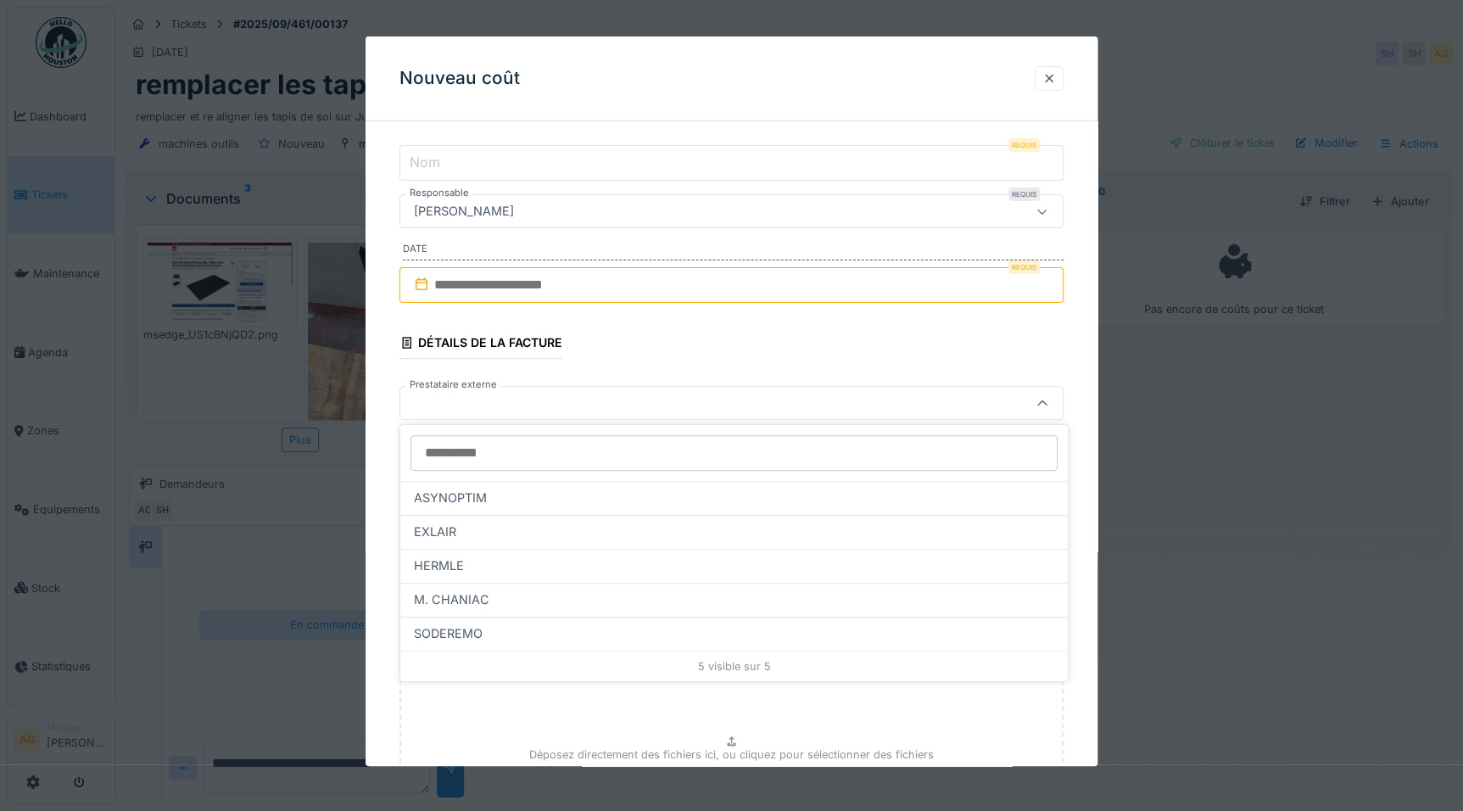
click at [589, 354] on fieldset "**********" at bounding box center [731, 546] width 664 height 1087
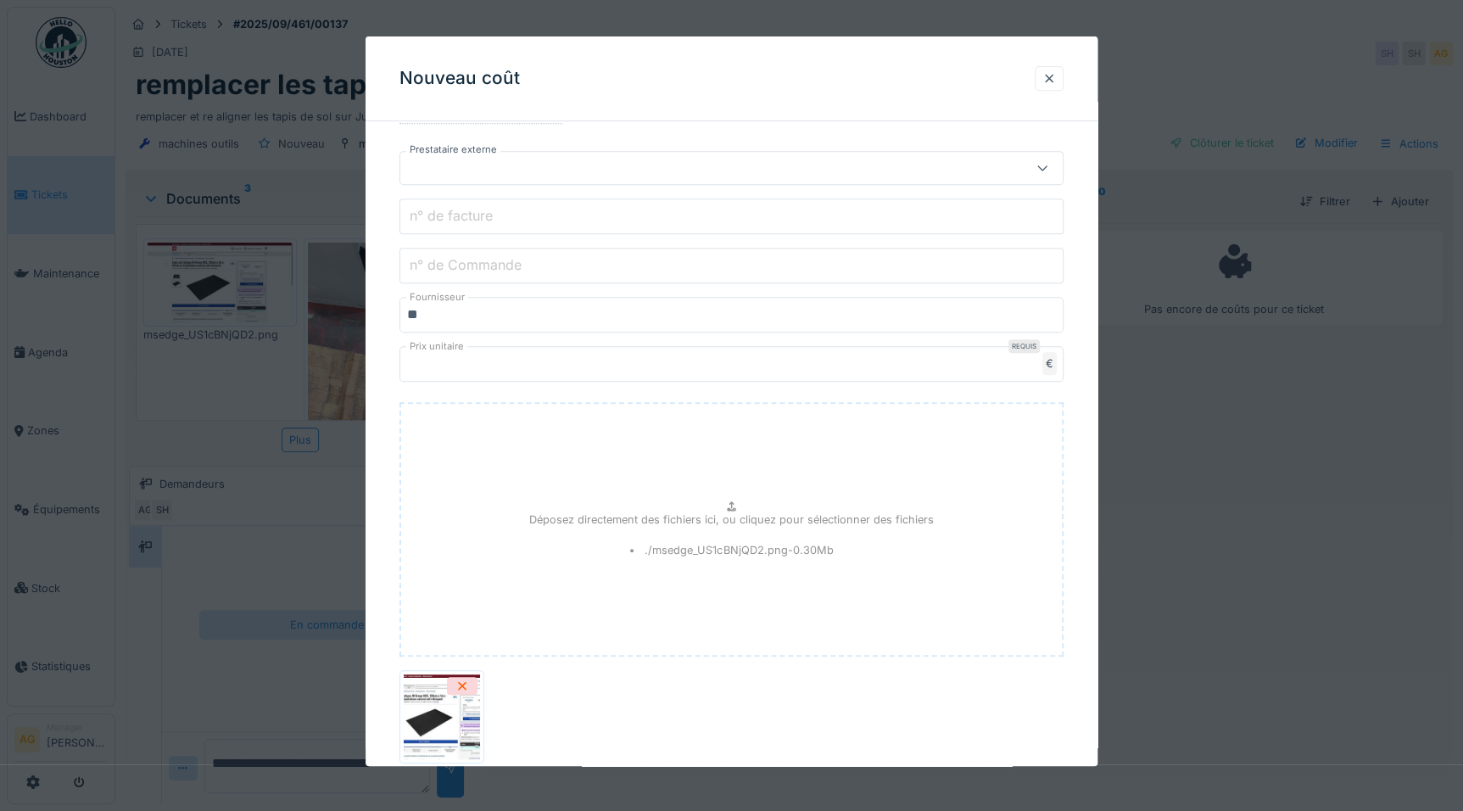
scroll to position [488, 0]
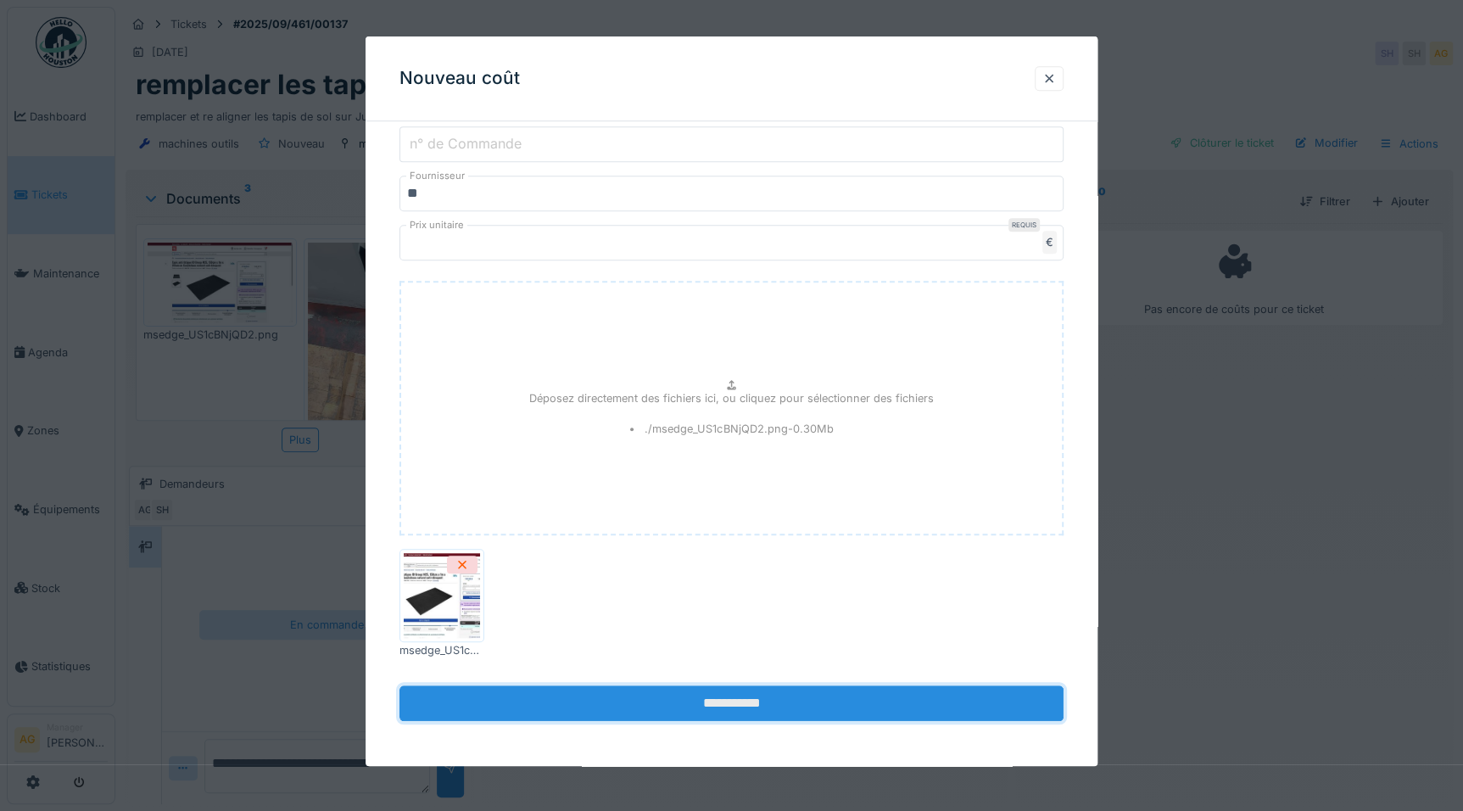
click at [654, 704] on input "**********" at bounding box center [731, 703] width 664 height 36
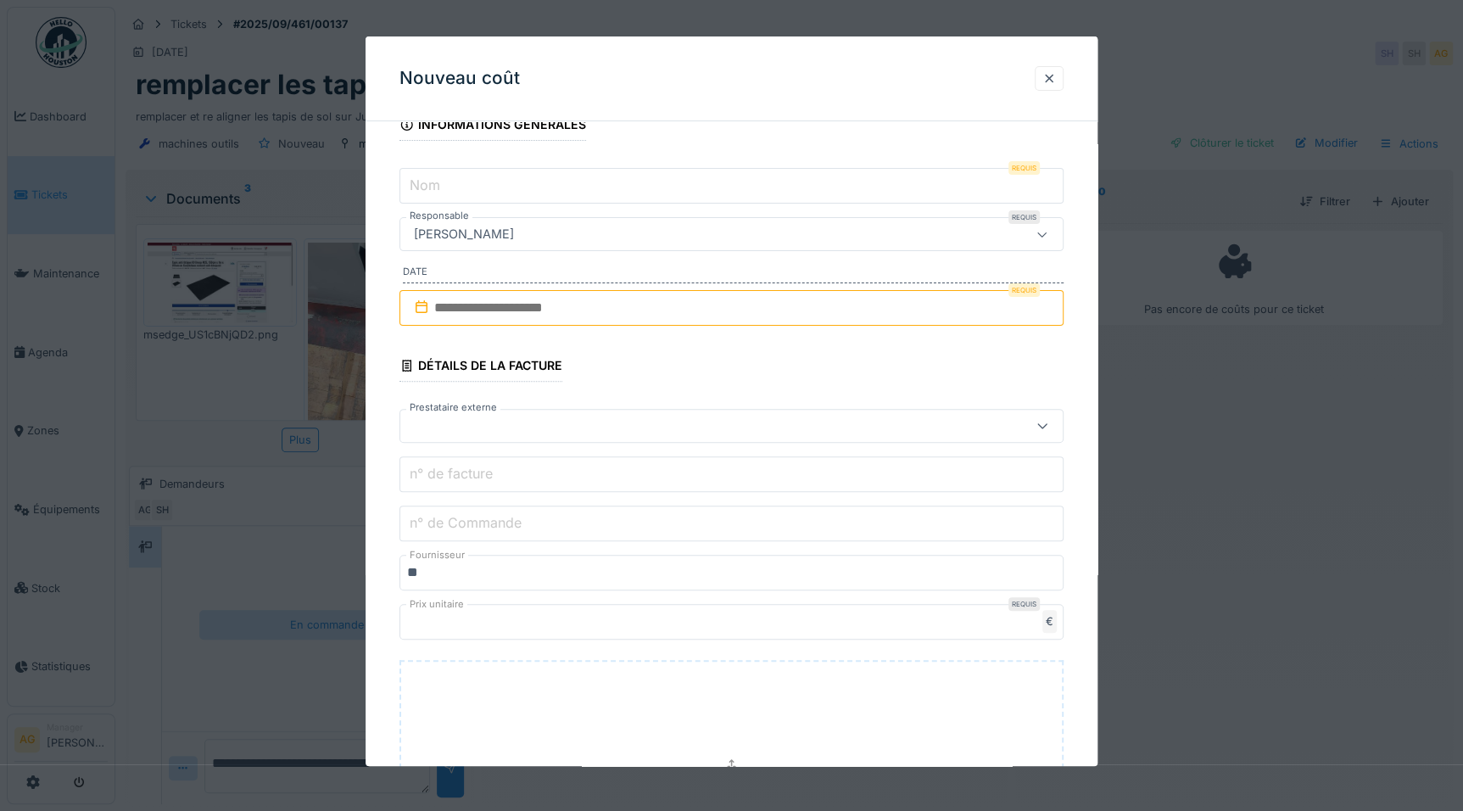
scroll to position [85, 0]
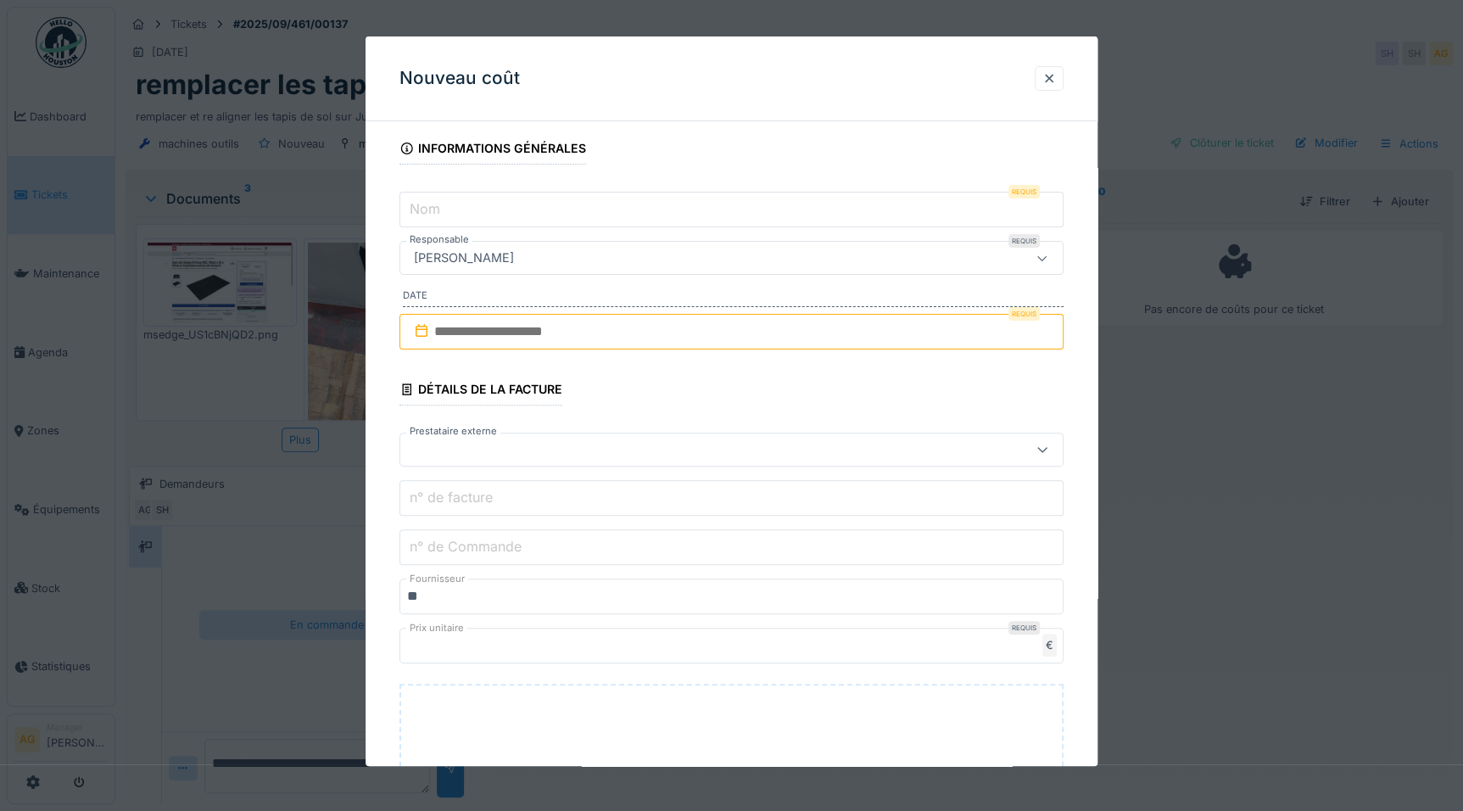
click at [611, 336] on input "text" at bounding box center [731, 332] width 664 height 36
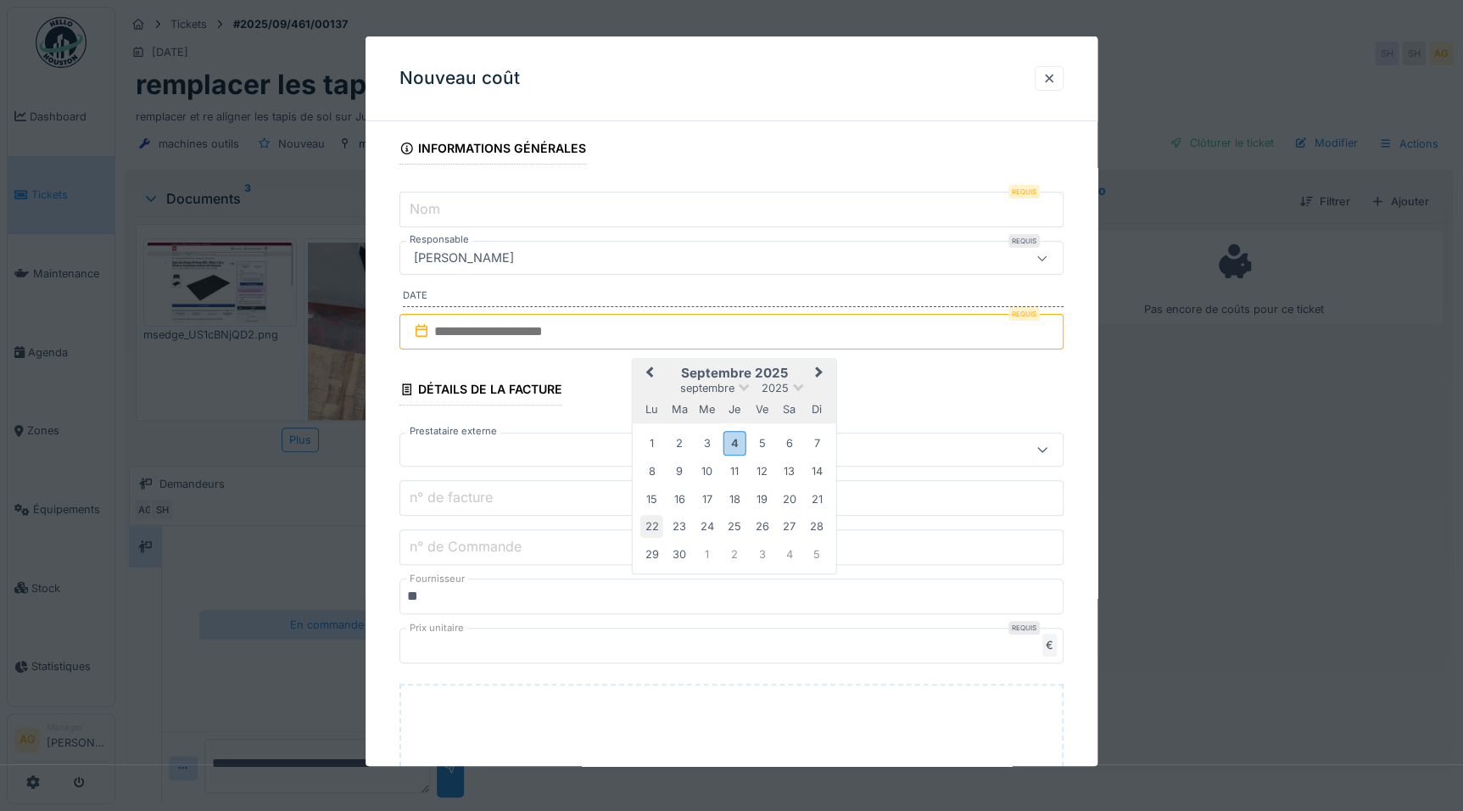
click at [657, 524] on div "22" at bounding box center [651, 526] width 23 height 23
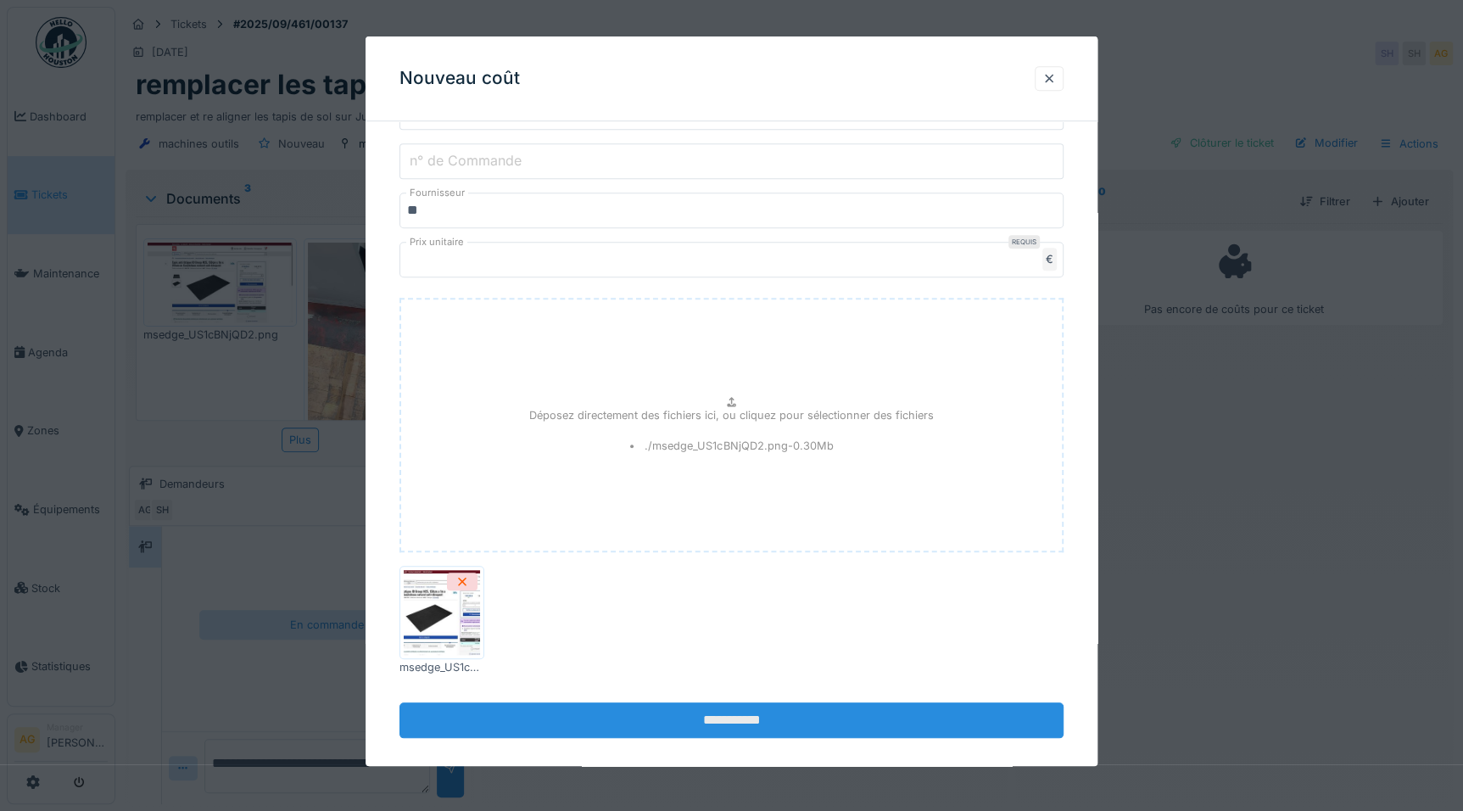
click at [701, 728] on input "**********" at bounding box center [731, 720] width 664 height 36
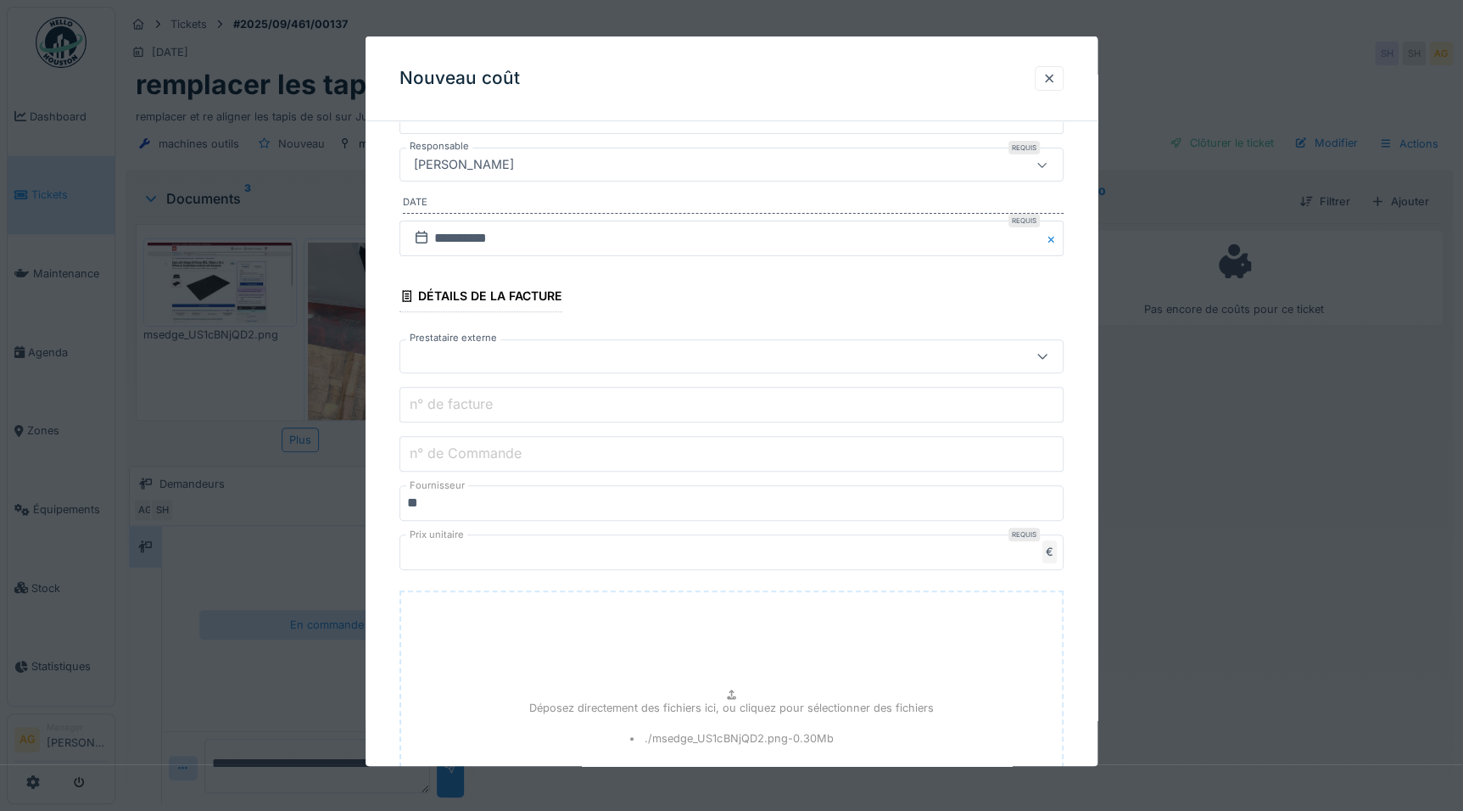
scroll to position [0, 0]
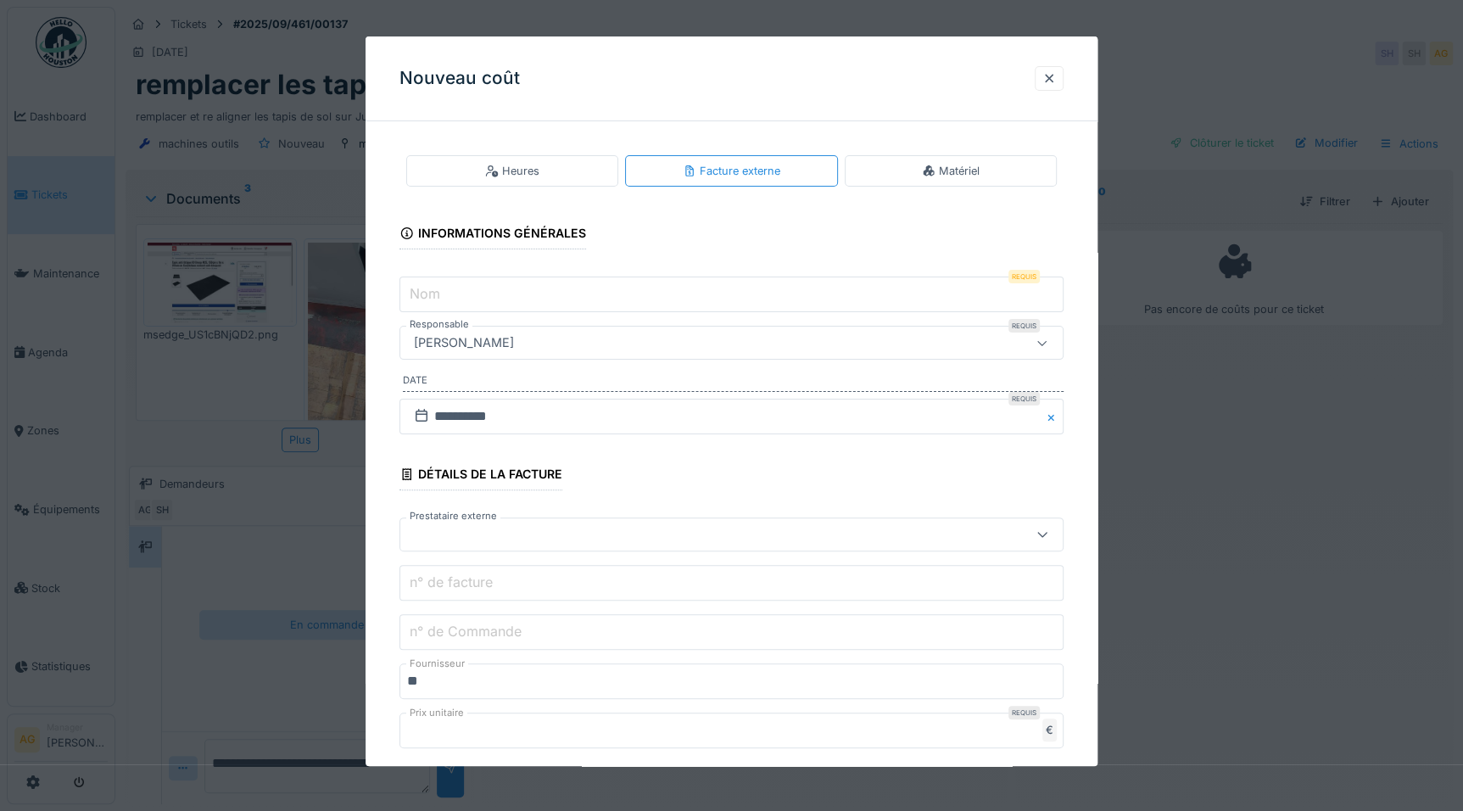
click at [594, 286] on input "Nom" at bounding box center [731, 294] width 664 height 36
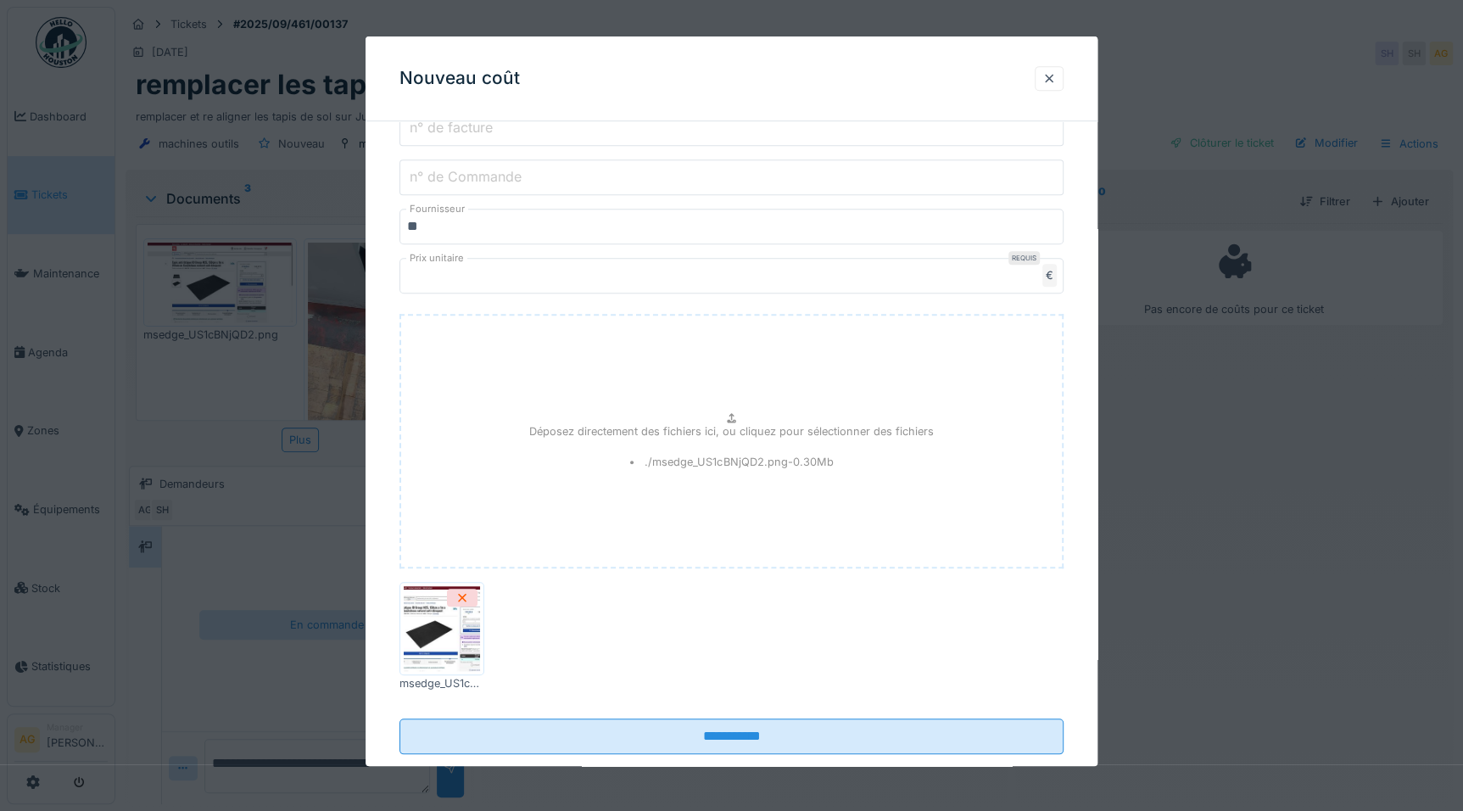
scroll to position [488, 0]
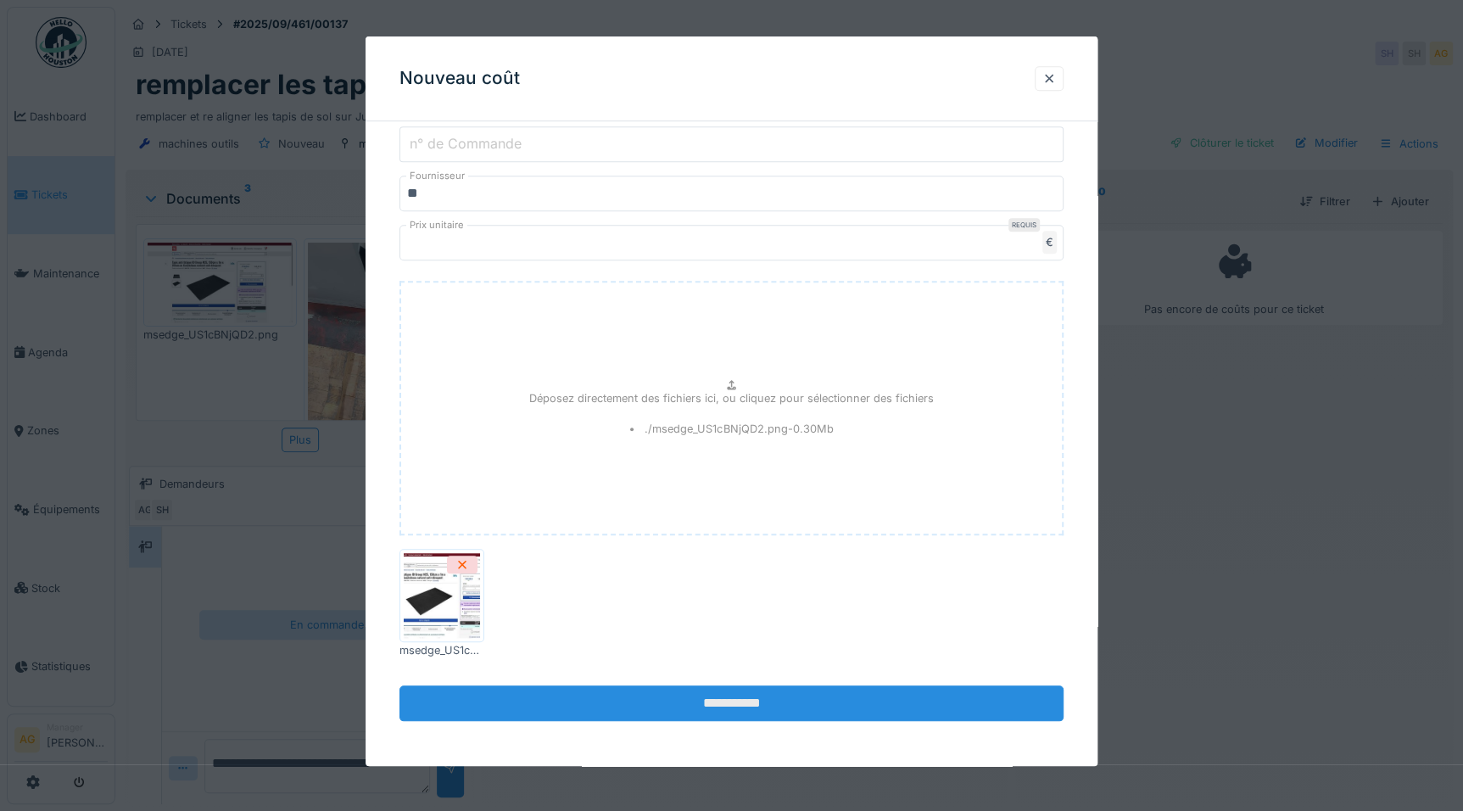
type input "**********"
click at [711, 704] on input "**********" at bounding box center [731, 703] width 664 height 36
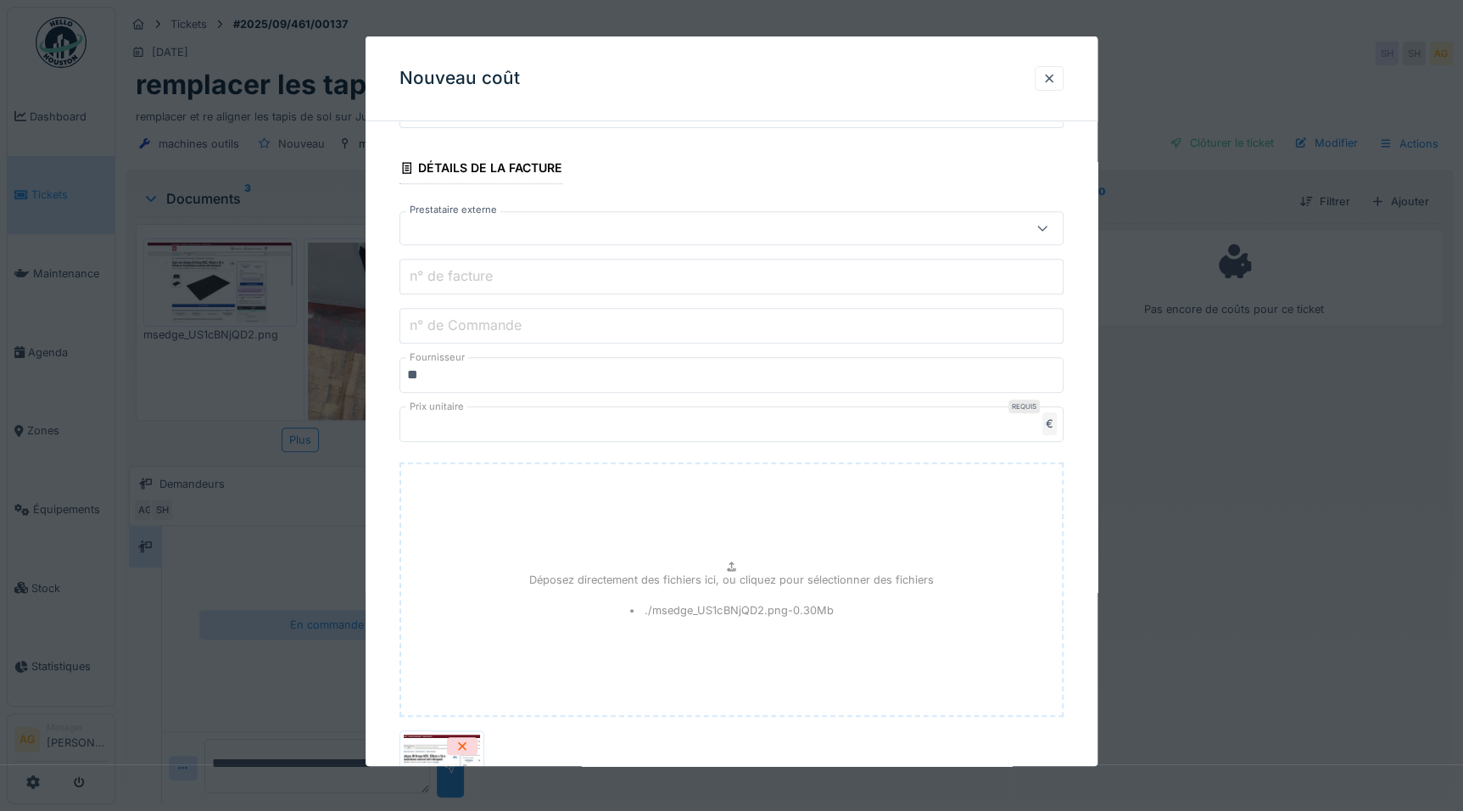
scroll to position [308, 0]
click at [467, 326] on label "n° de Commande" at bounding box center [465, 323] width 119 height 20
click at [467, 326] on input "n° de Commande" at bounding box center [731, 324] width 664 height 36
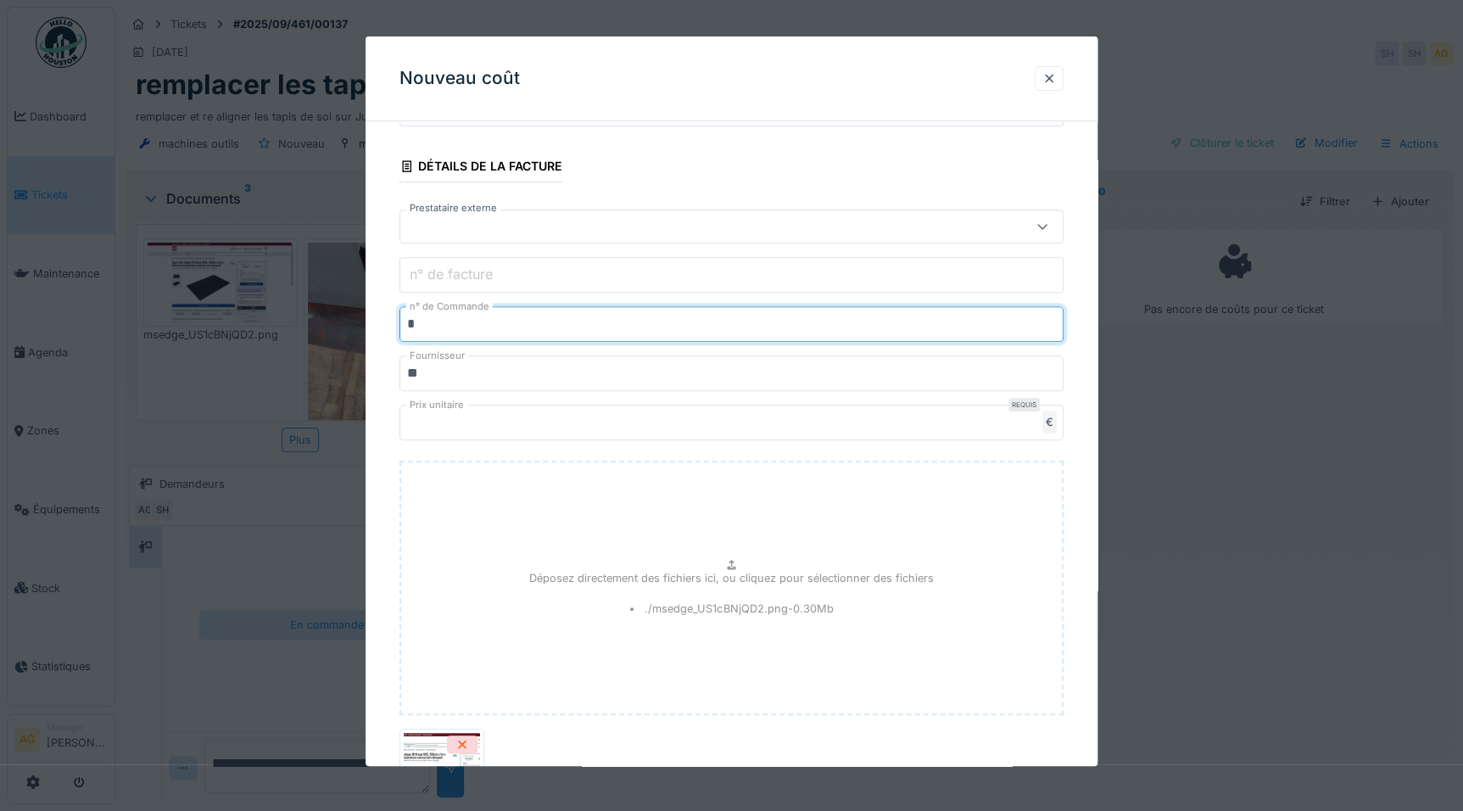
type input "*"
click at [460, 287] on div "n° de facture" at bounding box center [731, 275] width 664 height 36
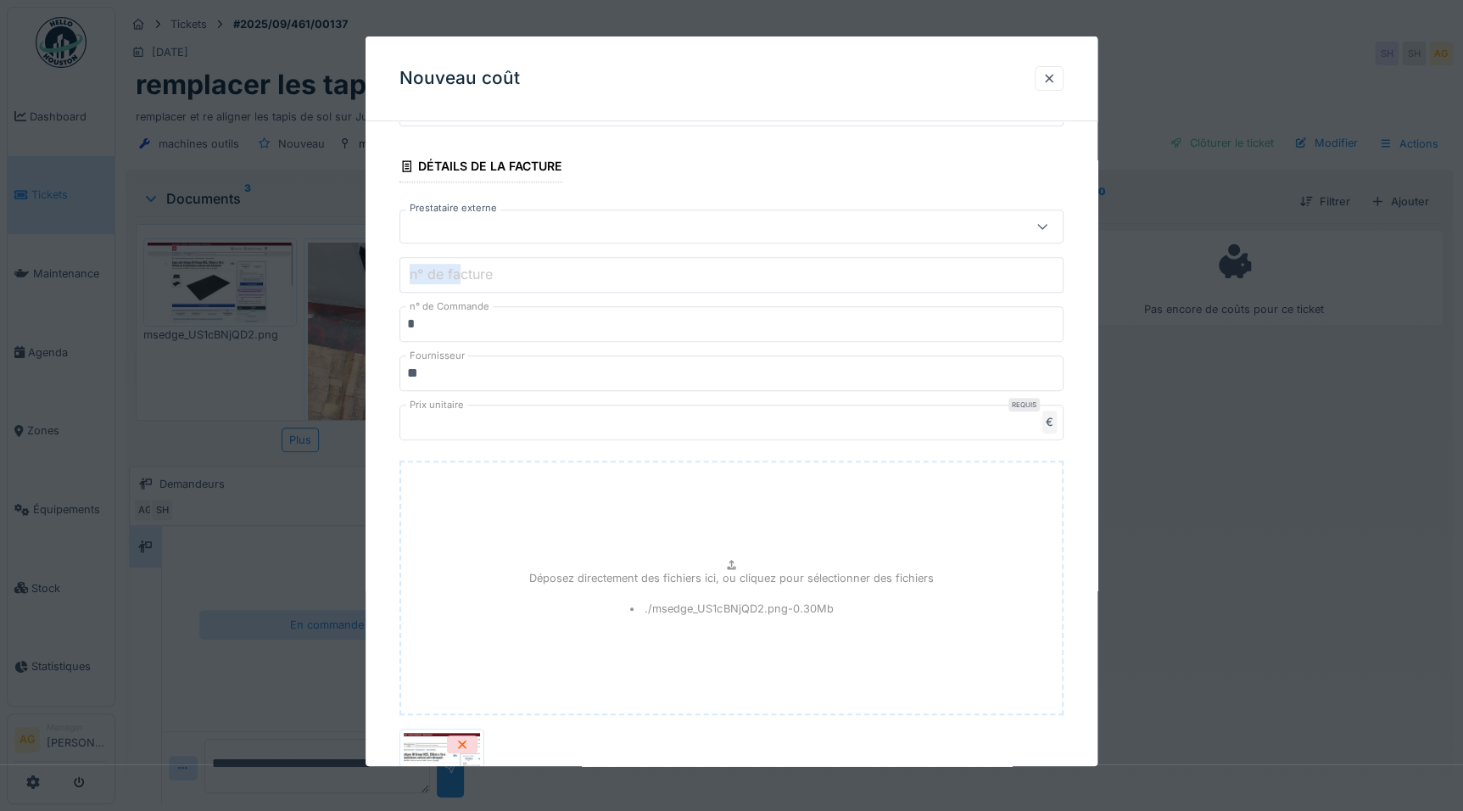
click at [457, 274] on label "n° de facture" at bounding box center [451, 274] width 90 height 20
click at [457, 274] on input "n° de facture" at bounding box center [731, 275] width 664 height 36
type input "*"
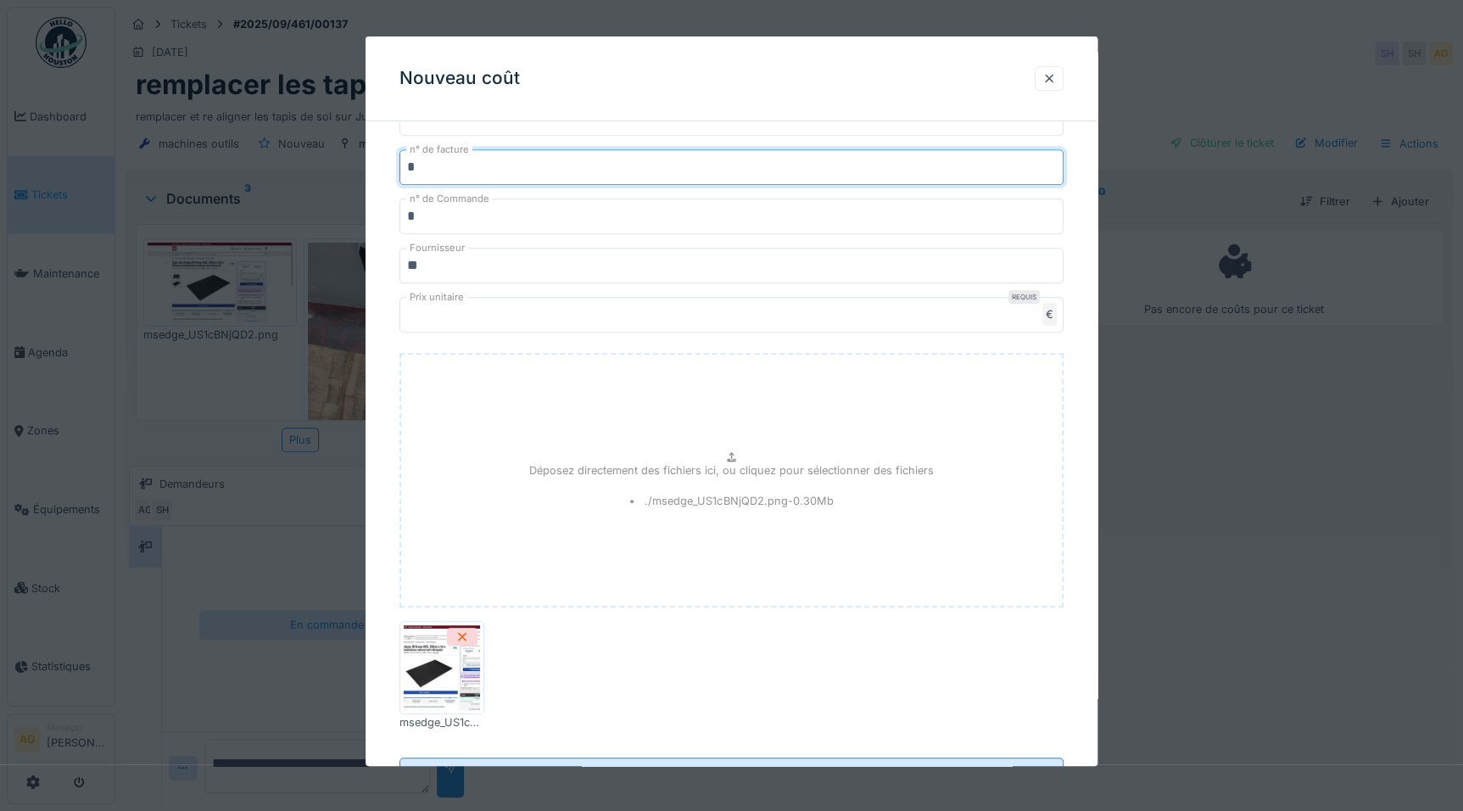
scroll to position [333, 0]
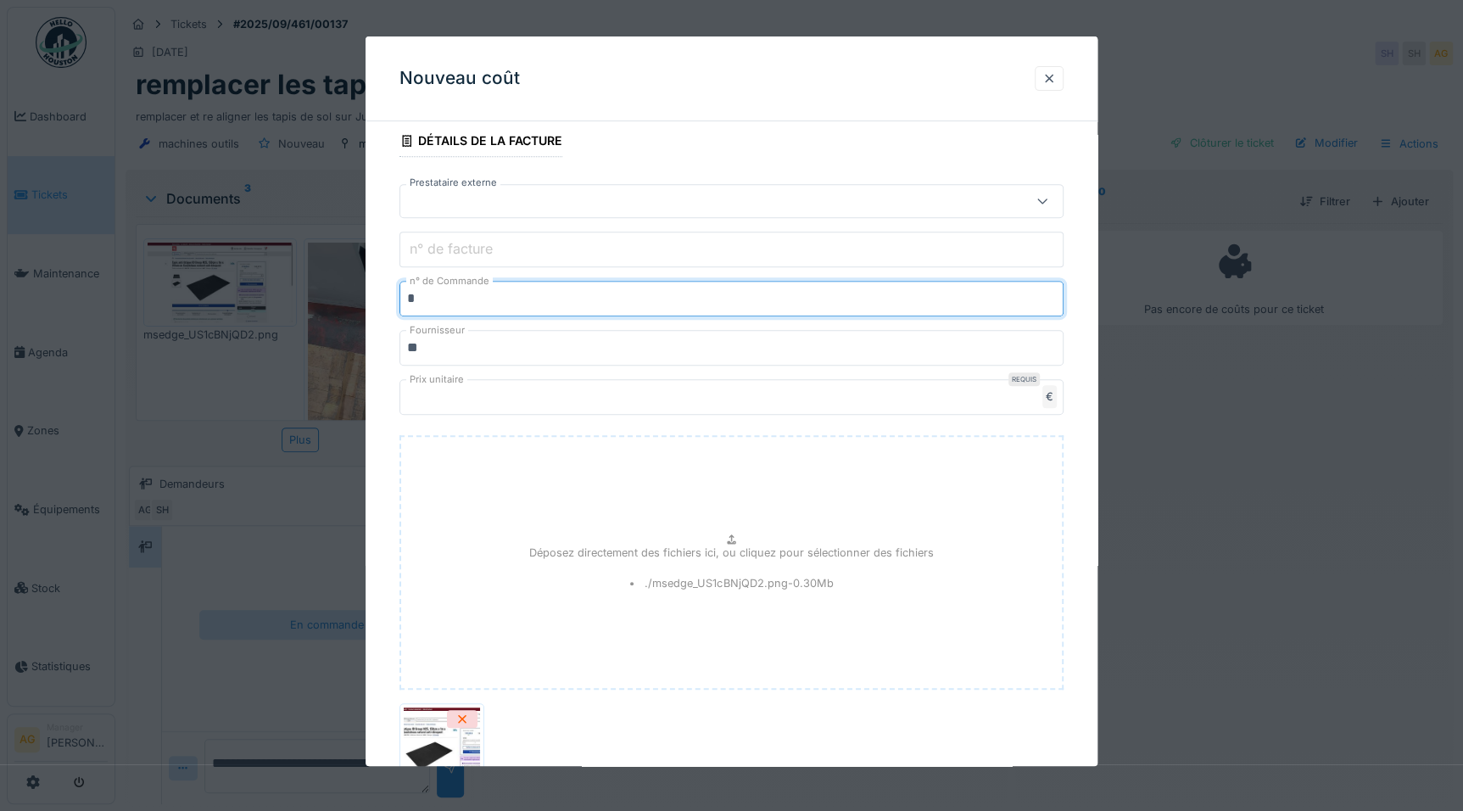
click at [434, 303] on input "*" at bounding box center [731, 299] width 664 height 36
